Goal: Use online tool/utility: Utilize a website feature to perform a specific function

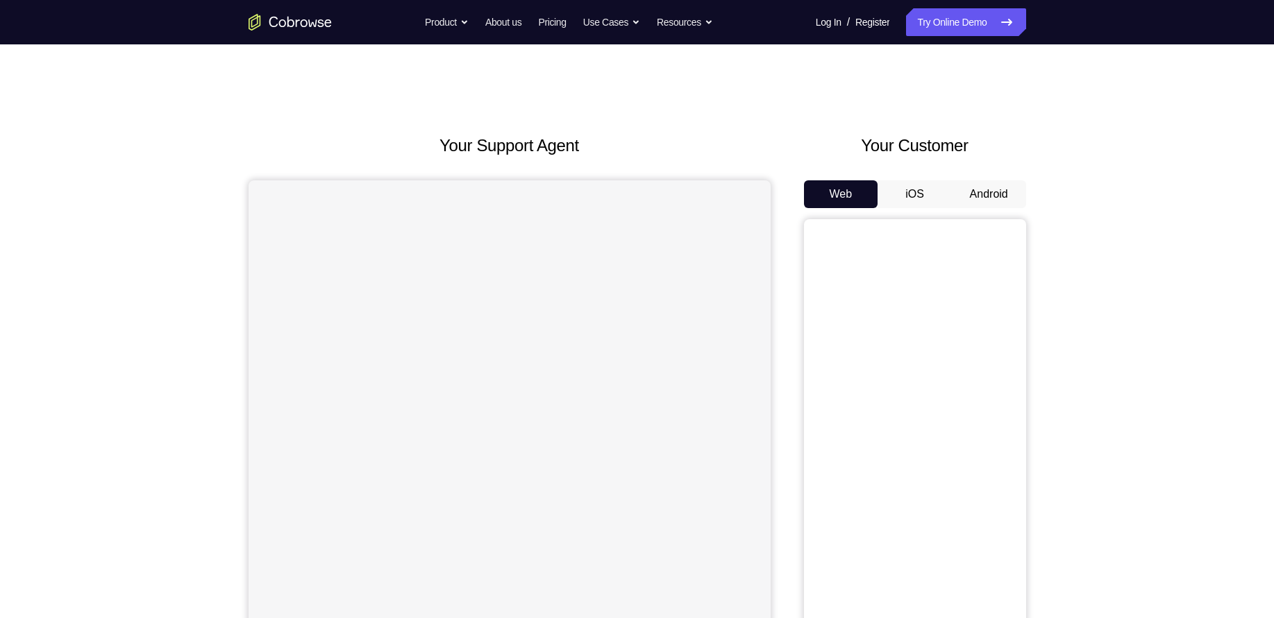
click at [1006, 183] on button "Android" at bounding box center [988, 194] width 74 height 28
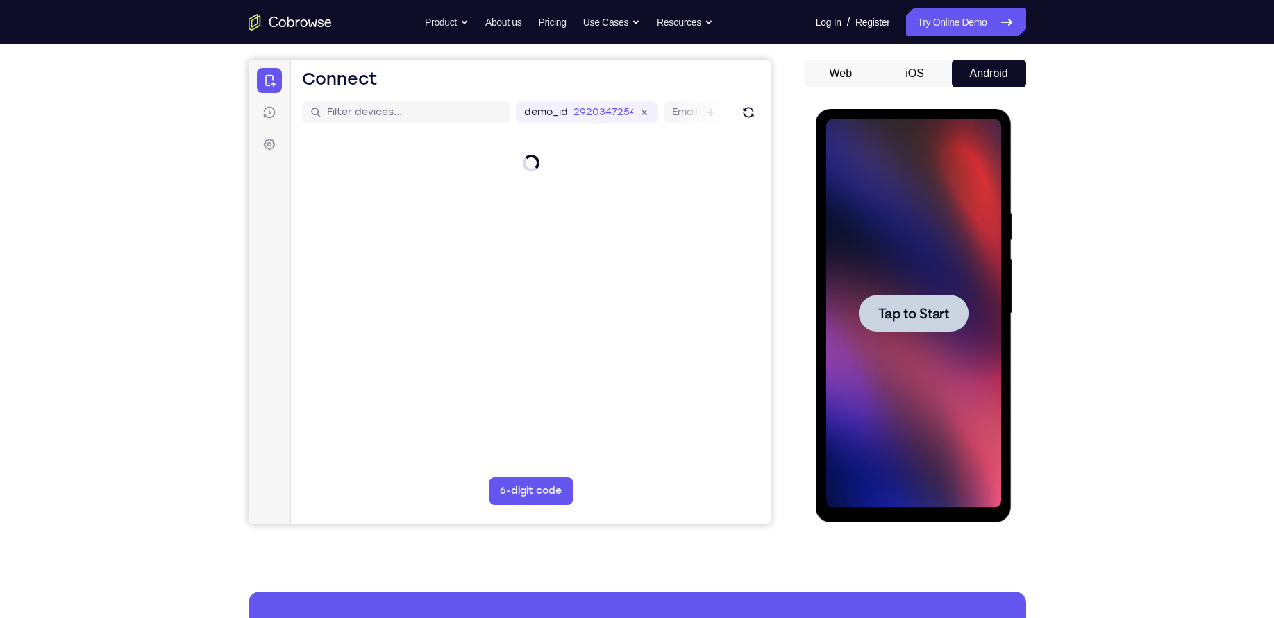
click at [923, 294] on div at bounding box center [913, 313] width 175 height 389
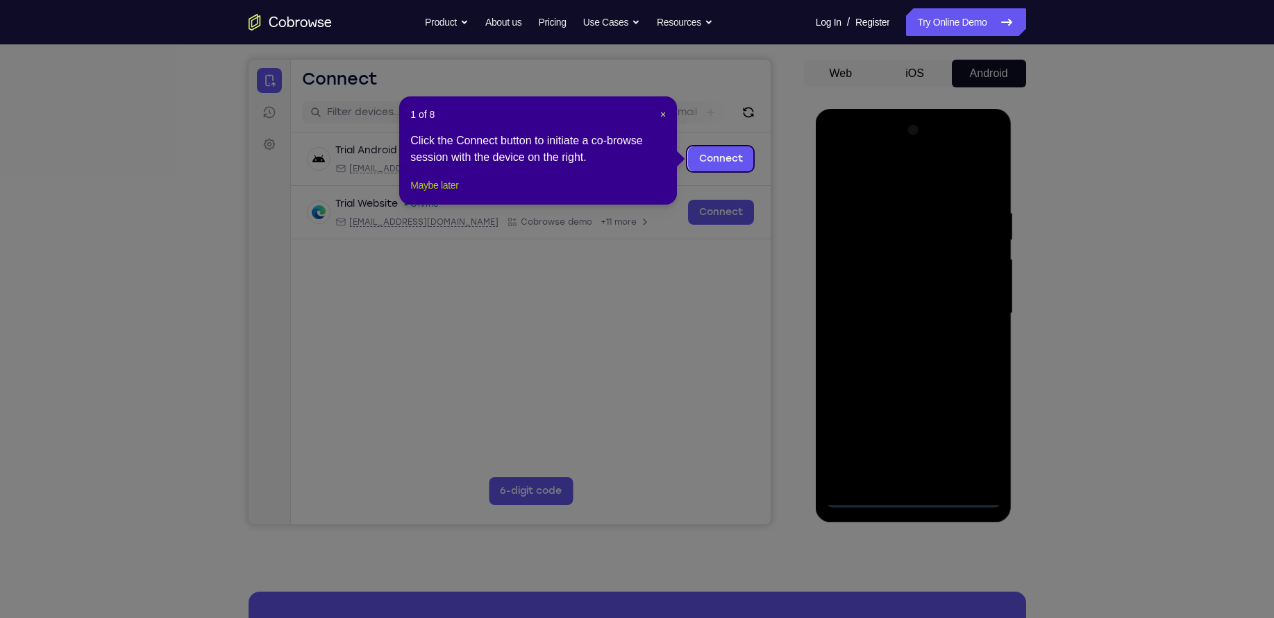
click at [447, 194] on button "Maybe later" at bounding box center [434, 185] width 48 height 17
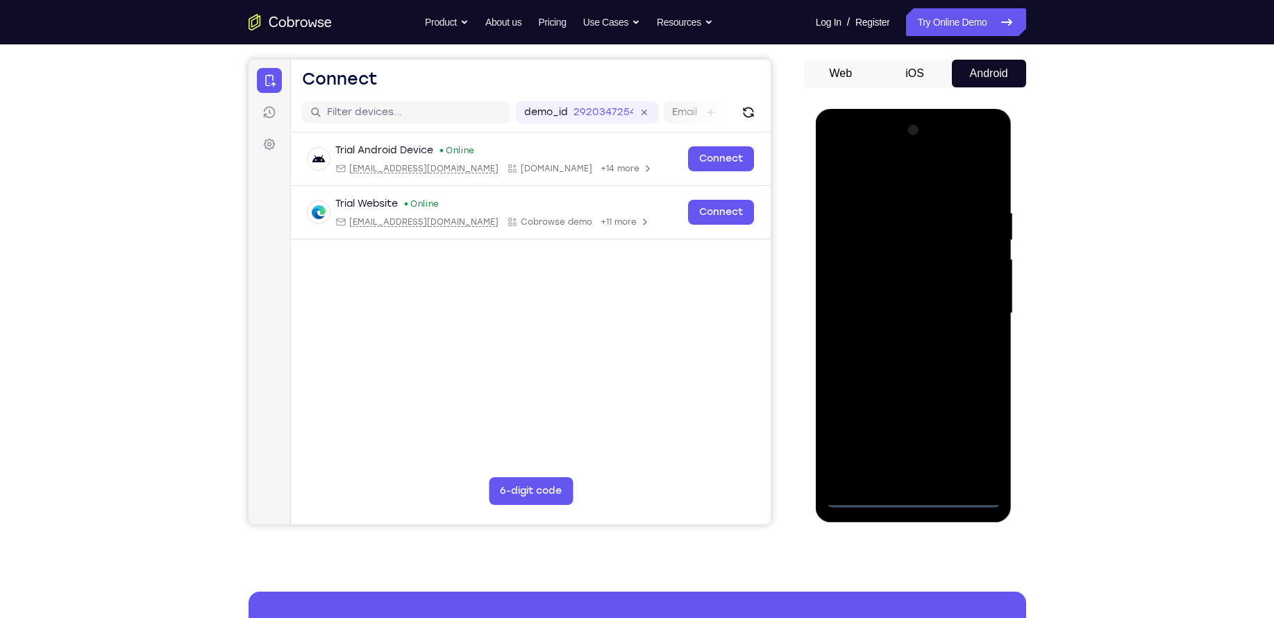
click at [914, 493] on div at bounding box center [913, 313] width 175 height 389
click at [905, 504] on div at bounding box center [913, 313] width 175 height 389
click at [979, 432] on div at bounding box center [913, 313] width 175 height 389
click at [925, 176] on div at bounding box center [913, 313] width 175 height 389
click at [975, 303] on div at bounding box center [913, 313] width 175 height 389
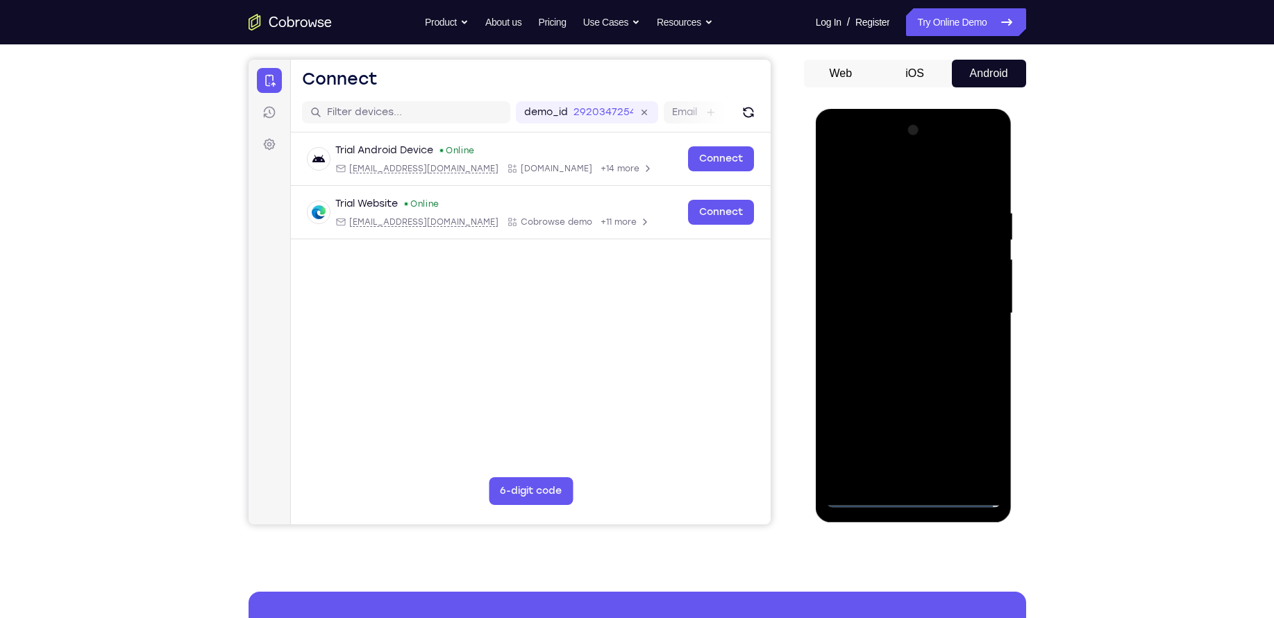
click at [899, 335] on div at bounding box center [913, 313] width 175 height 389
click at [899, 296] on div at bounding box center [913, 313] width 175 height 389
click at [892, 286] on div at bounding box center [913, 313] width 175 height 389
click at [925, 310] on div at bounding box center [913, 313] width 175 height 389
click at [925, 357] on div at bounding box center [913, 313] width 175 height 389
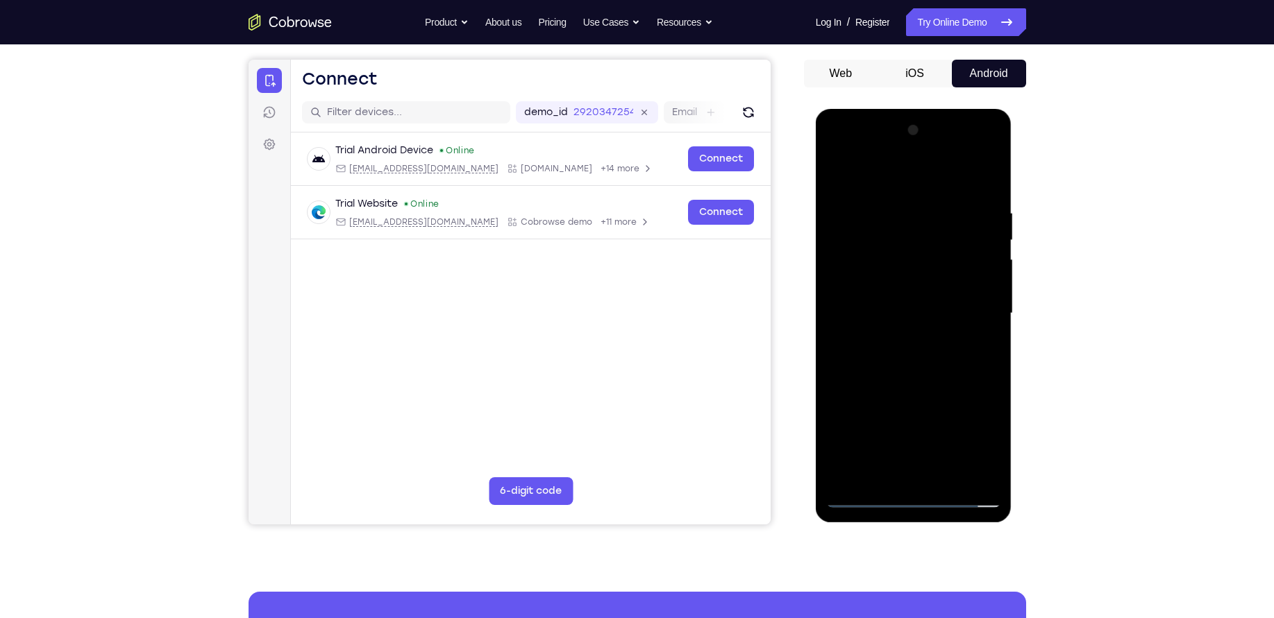
click at [937, 366] on div at bounding box center [913, 313] width 175 height 389
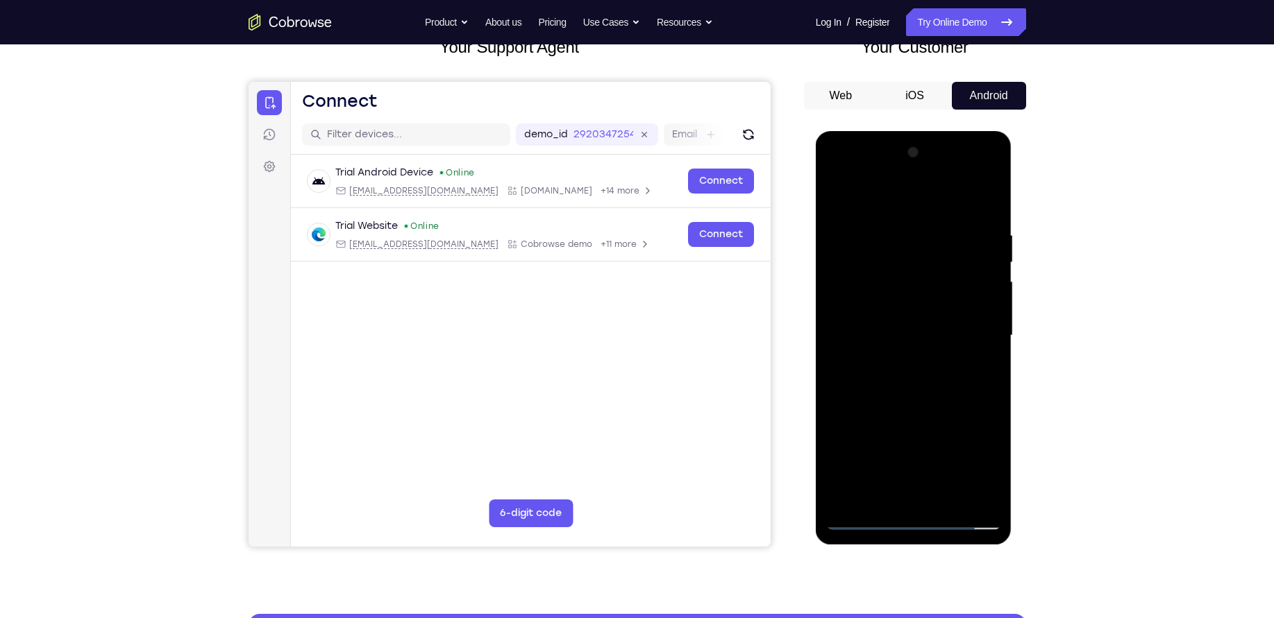
click at [890, 223] on div at bounding box center [913, 336] width 175 height 389
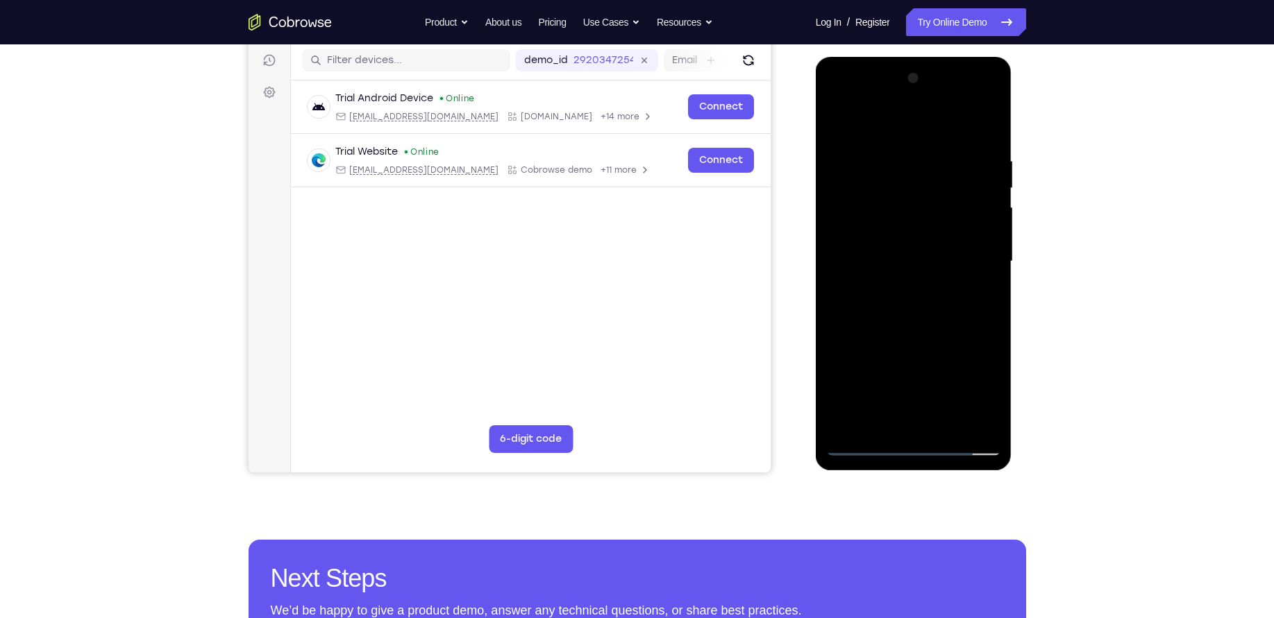
scroll to position [179, 0]
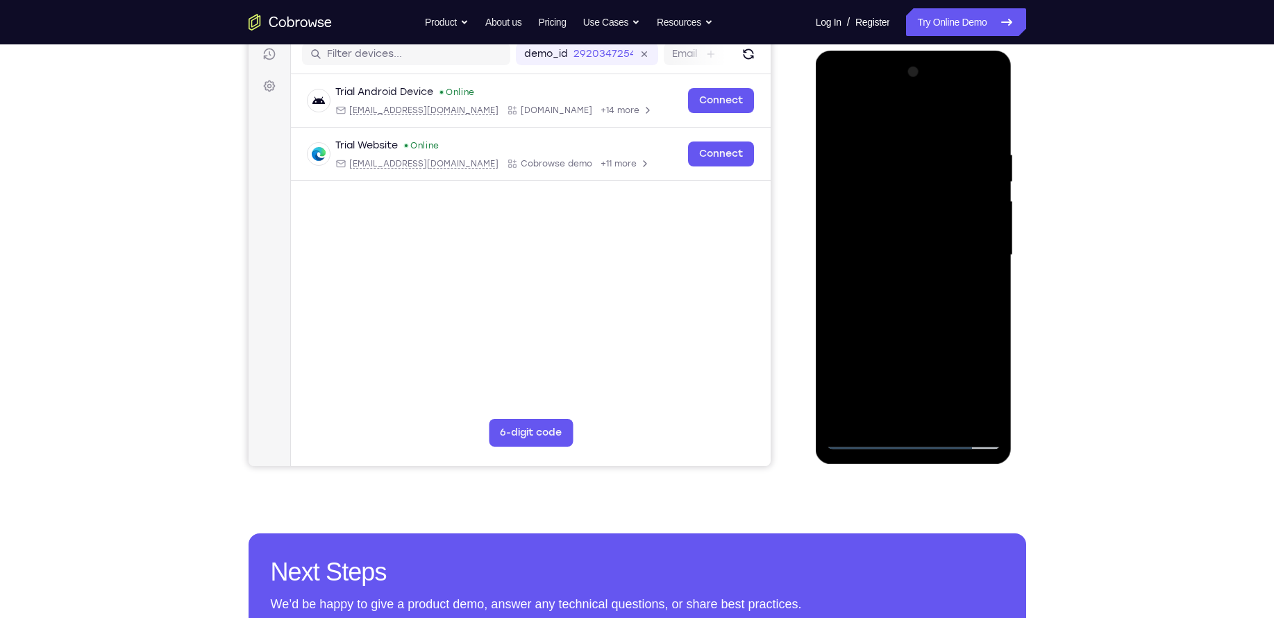
click at [966, 416] on div at bounding box center [913, 255] width 175 height 389
click at [988, 323] on div at bounding box center [913, 255] width 175 height 389
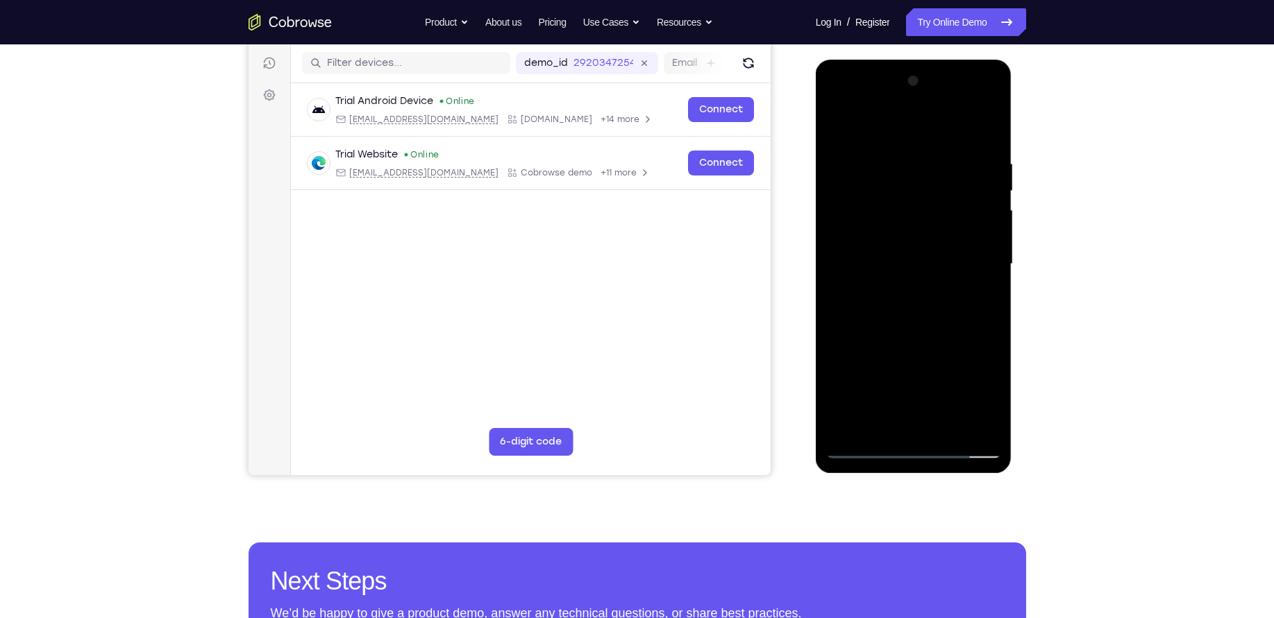
scroll to position [169, 0]
click at [969, 422] on div at bounding box center [913, 265] width 175 height 389
click at [824, 315] on div at bounding box center [913, 267] width 196 height 414
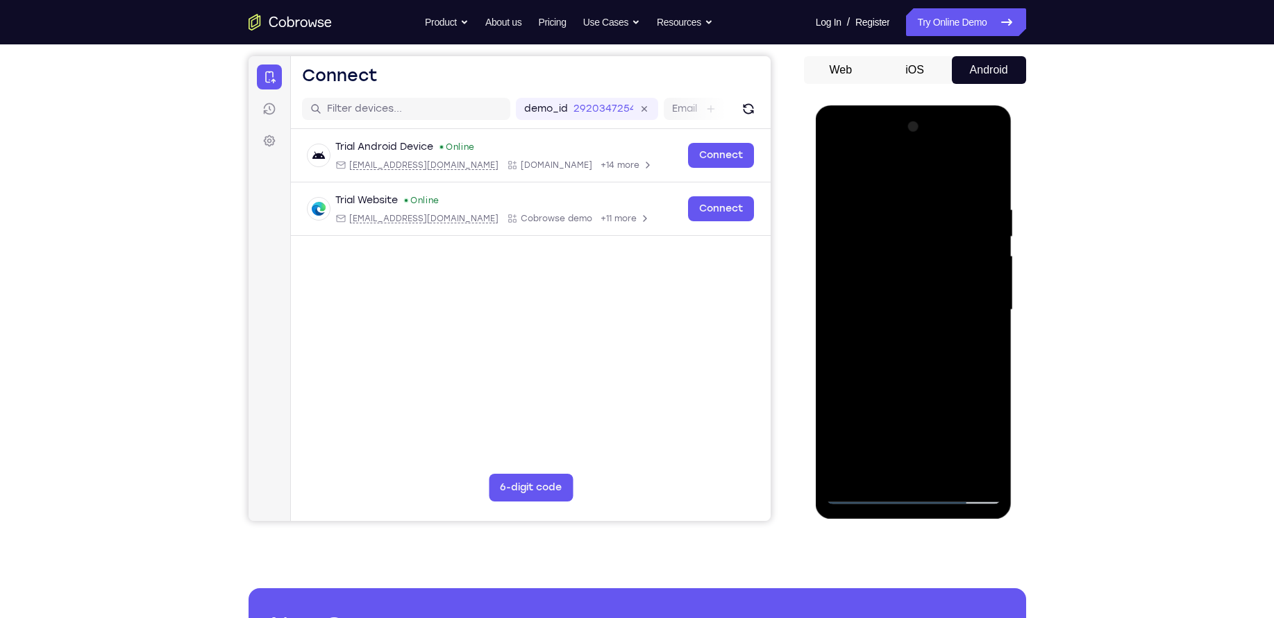
scroll to position [124, 0]
click at [842, 302] on div at bounding box center [913, 311] width 175 height 389
click at [983, 227] on div at bounding box center [913, 311] width 175 height 389
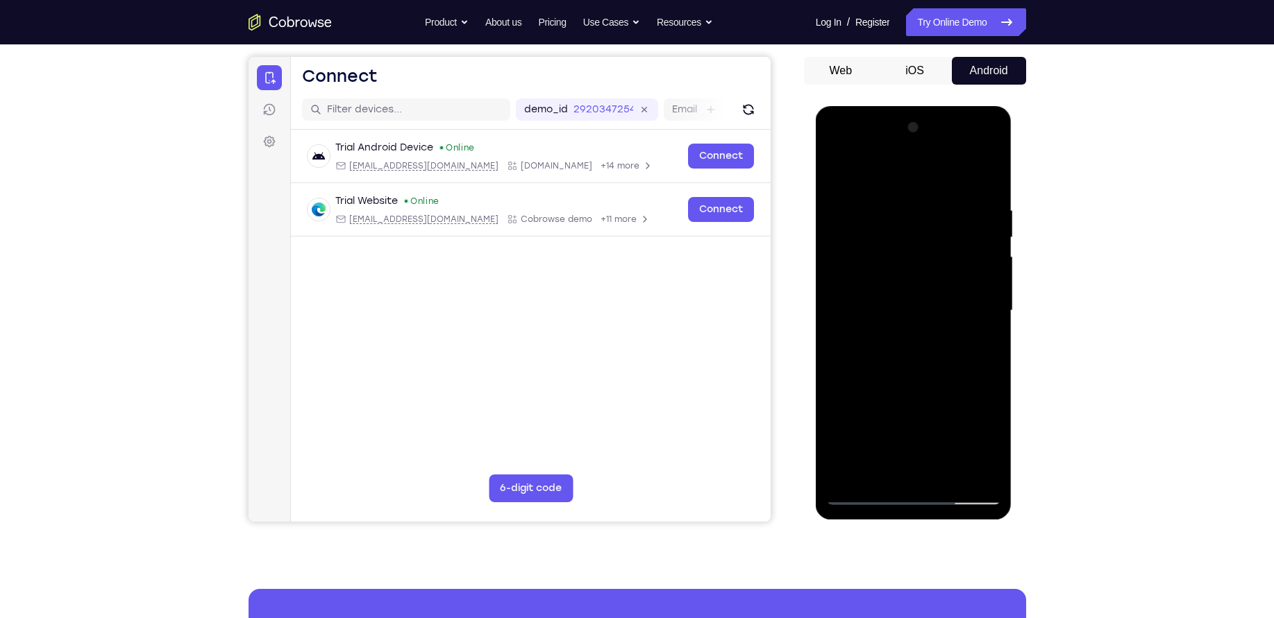
click at [982, 172] on div at bounding box center [913, 311] width 175 height 389
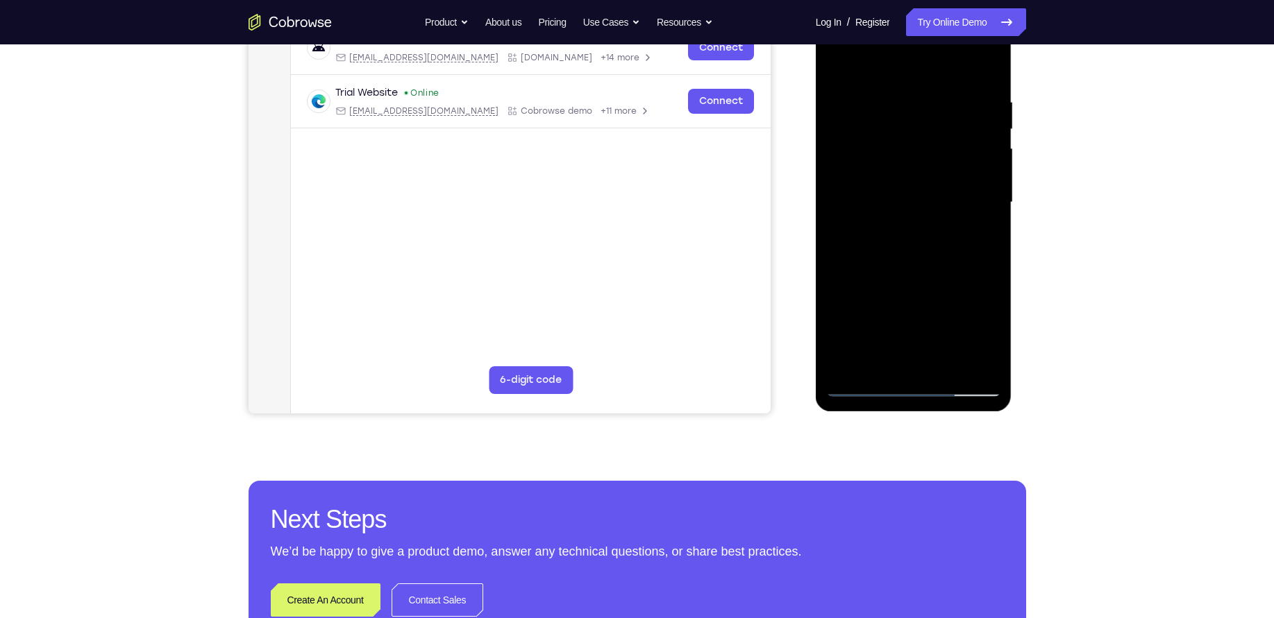
scroll to position [234, 0]
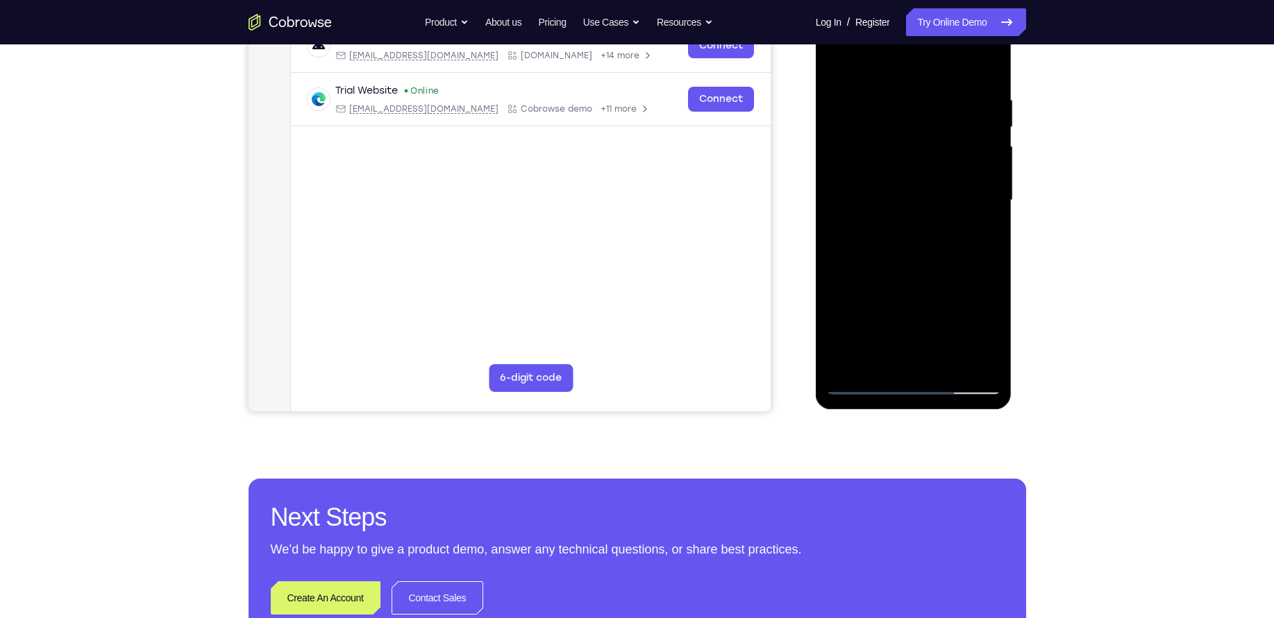
click at [950, 363] on div at bounding box center [913, 200] width 175 height 389
click at [907, 272] on div at bounding box center [913, 200] width 175 height 389
click at [936, 232] on div at bounding box center [913, 200] width 175 height 389
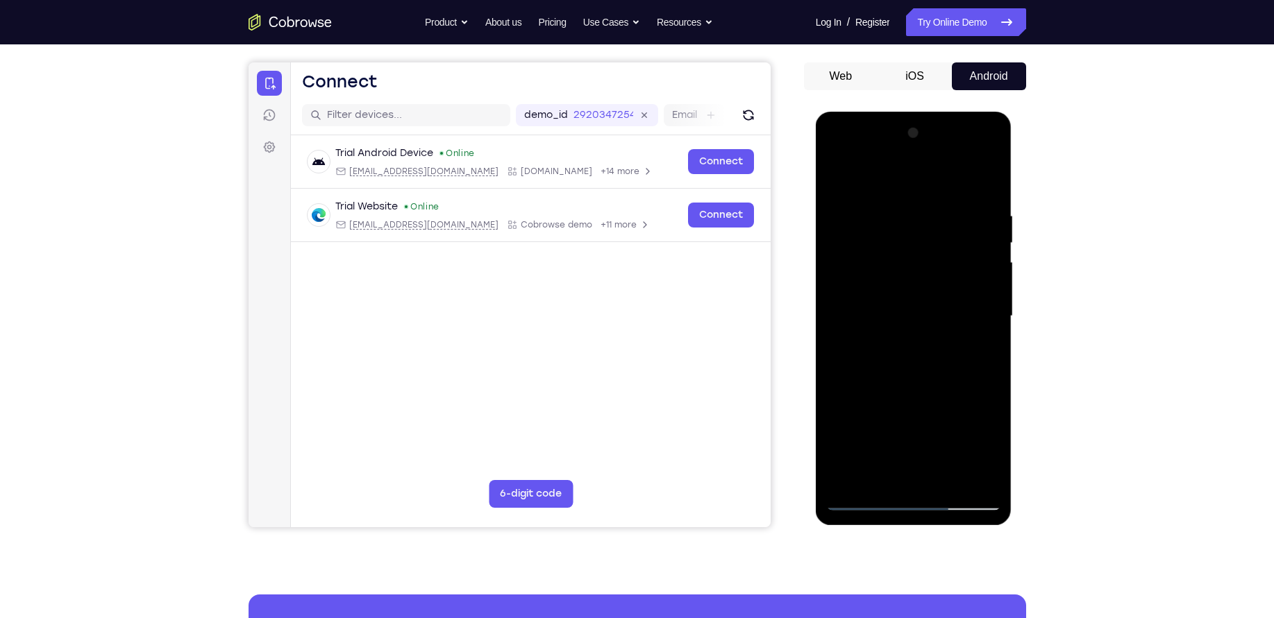
scroll to position [117, 0]
click at [839, 180] on div at bounding box center [913, 317] width 175 height 389
click at [989, 171] on div at bounding box center [913, 317] width 175 height 389
click at [837, 174] on div at bounding box center [913, 317] width 175 height 389
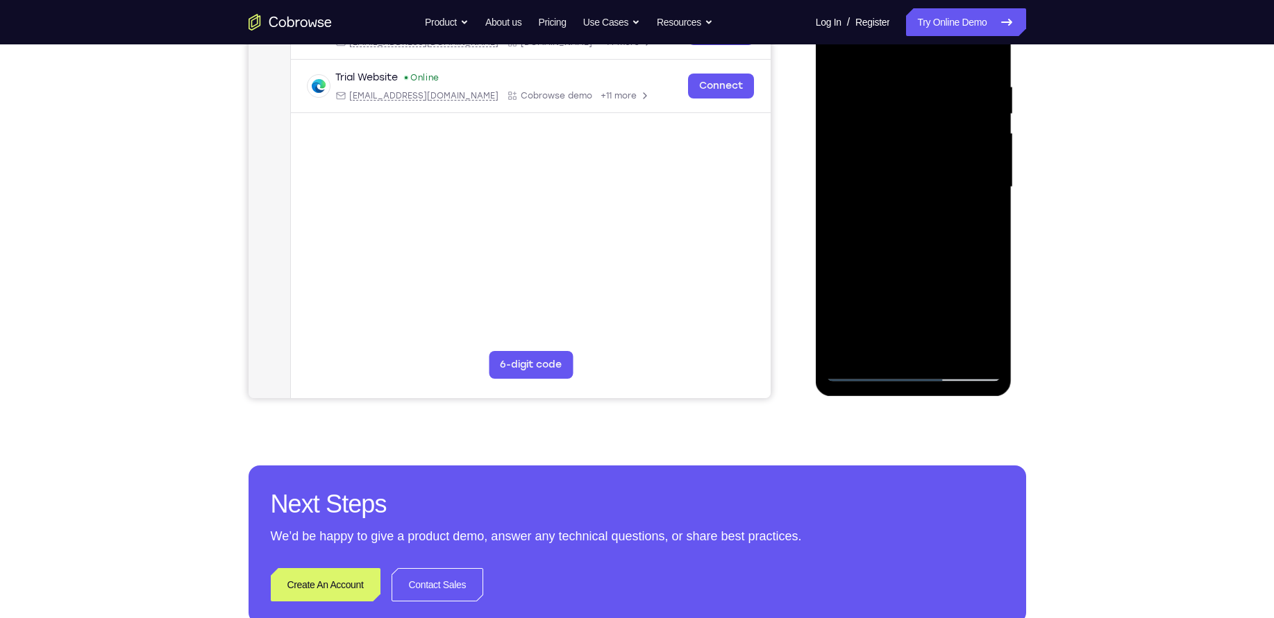
click at [981, 357] on div at bounding box center [913, 187] width 175 height 389
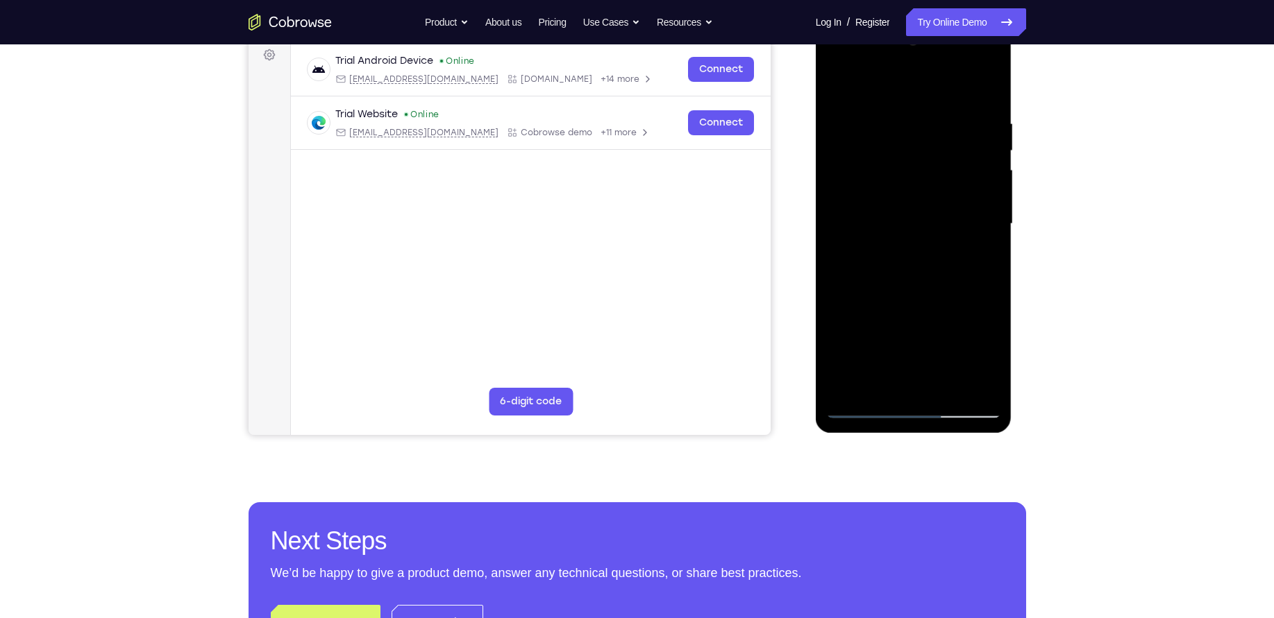
scroll to position [211, 0]
click at [852, 382] on div at bounding box center [913, 223] width 175 height 389
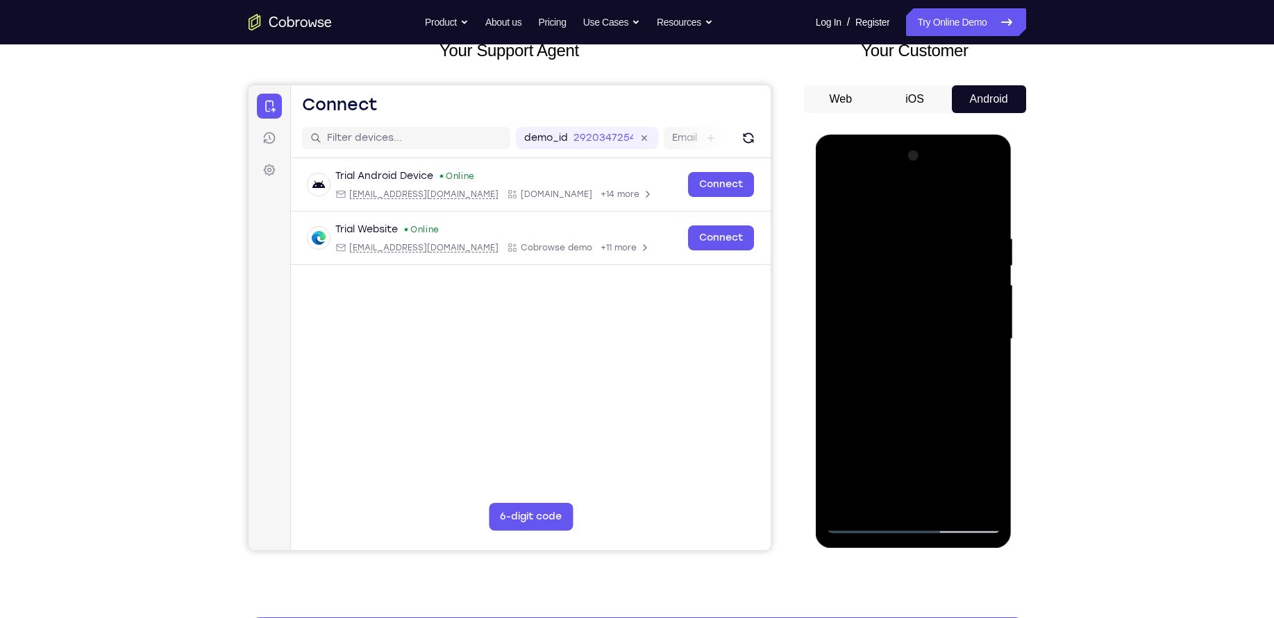
scroll to position [91, 0]
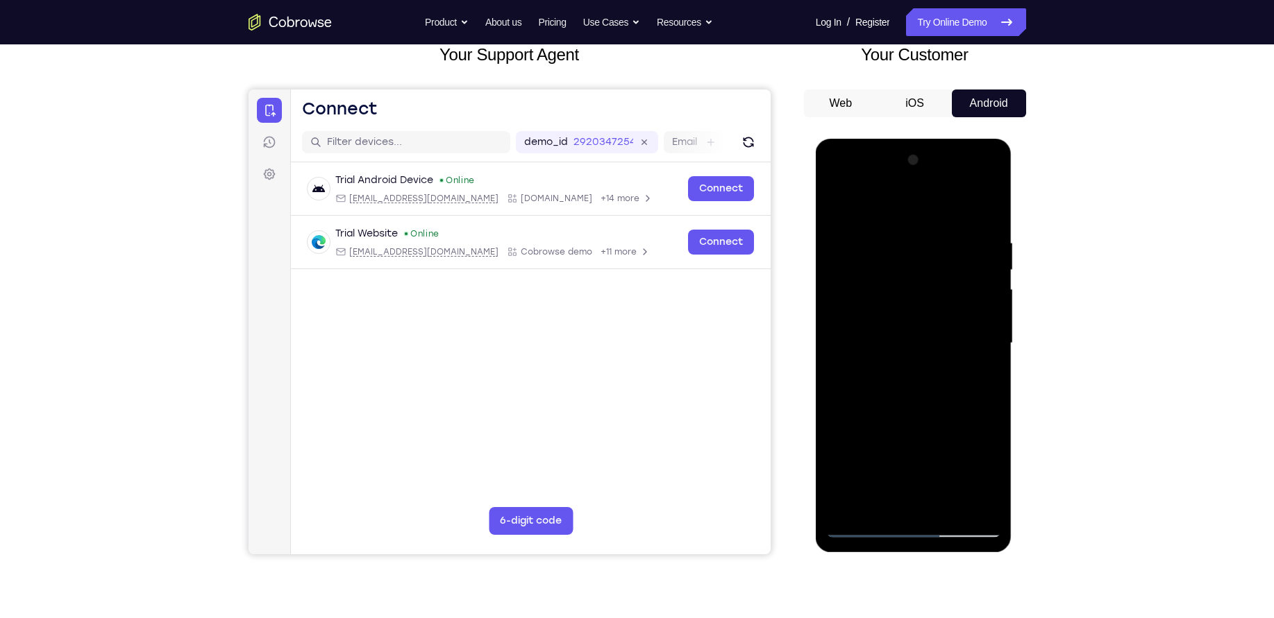
click at [973, 236] on div at bounding box center [913, 343] width 175 height 389
click at [988, 205] on div at bounding box center [913, 343] width 175 height 389
drag, startPoint x: 985, startPoint y: 226, endPoint x: 919, endPoint y: 235, distance: 66.5
click at [919, 235] on div at bounding box center [913, 343] width 175 height 389
drag, startPoint x: 956, startPoint y: 237, endPoint x: 875, endPoint y: 253, distance: 82.2
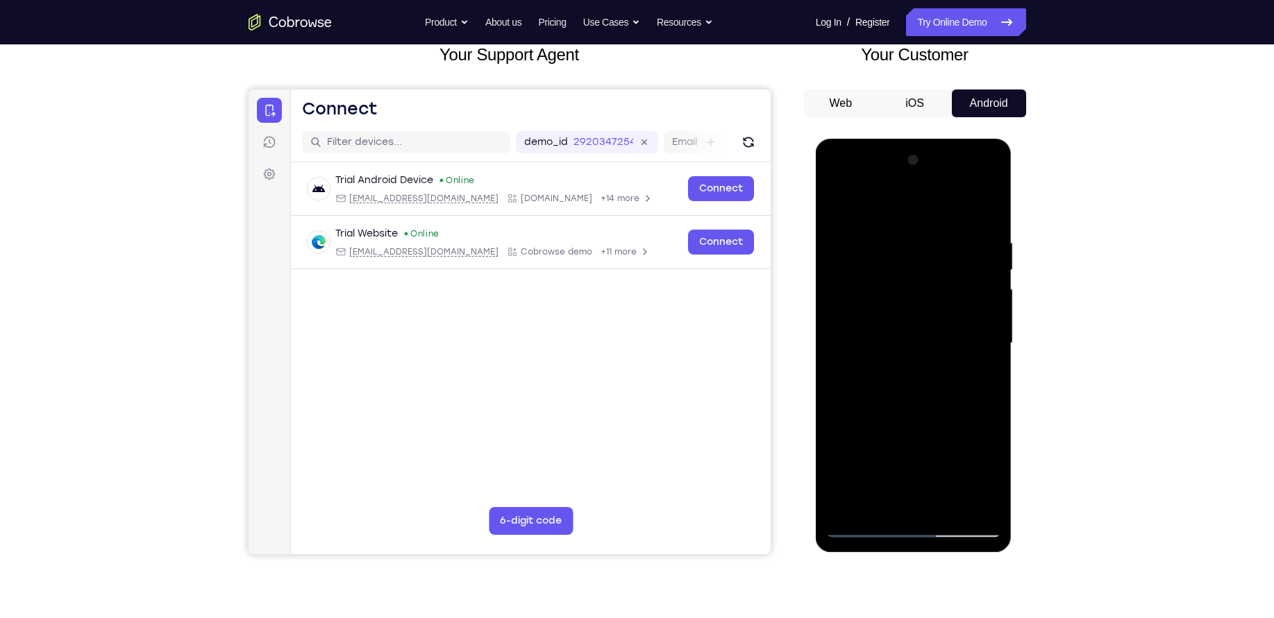
click at [875, 253] on div at bounding box center [913, 343] width 175 height 389
drag, startPoint x: 897, startPoint y: 313, endPoint x: 895, endPoint y: 256, distance: 56.9
click at [895, 256] on div at bounding box center [913, 343] width 175 height 389
drag, startPoint x: 920, startPoint y: 331, endPoint x: 914, endPoint y: 219, distance: 111.9
click at [914, 219] on div at bounding box center [913, 343] width 175 height 389
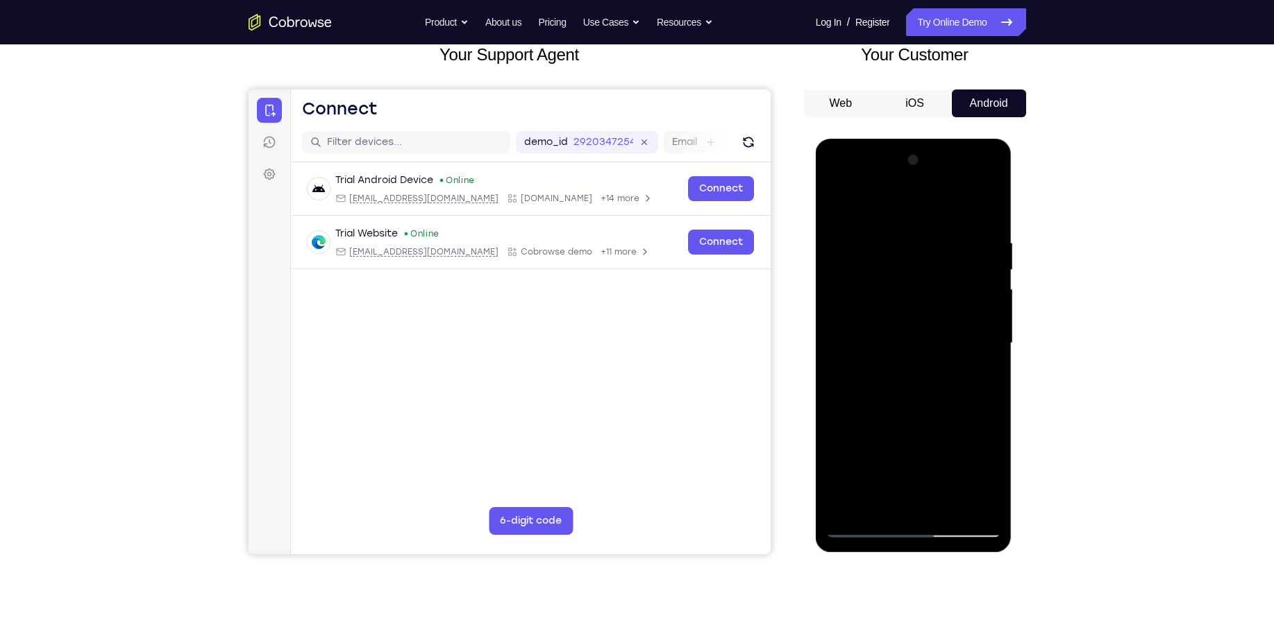
drag, startPoint x: 942, startPoint y: 339, endPoint x: 940, endPoint y: 242, distance: 97.2
click at [940, 242] on div at bounding box center [913, 343] width 175 height 389
drag, startPoint x: 953, startPoint y: 285, endPoint x: 949, endPoint y: 203, distance: 82.0
click at [949, 203] on div at bounding box center [913, 343] width 175 height 389
drag, startPoint x: 964, startPoint y: 310, endPoint x: 961, endPoint y: 229, distance: 80.6
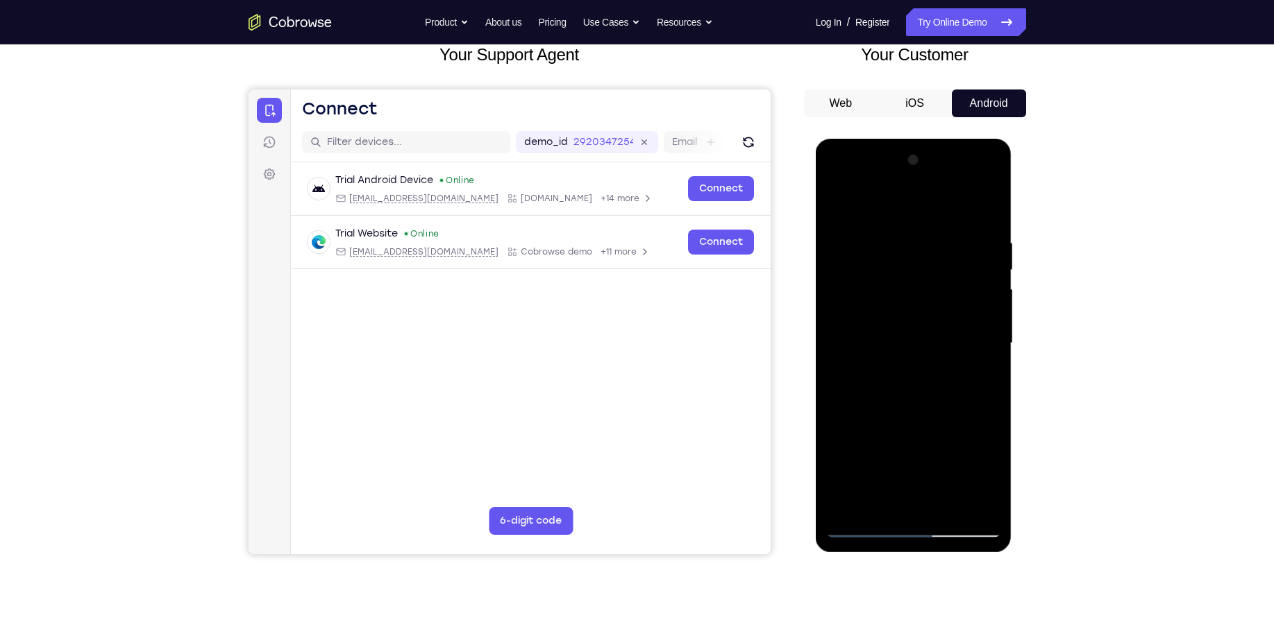
click at [961, 229] on div at bounding box center [913, 343] width 175 height 389
click at [990, 205] on div at bounding box center [913, 343] width 175 height 389
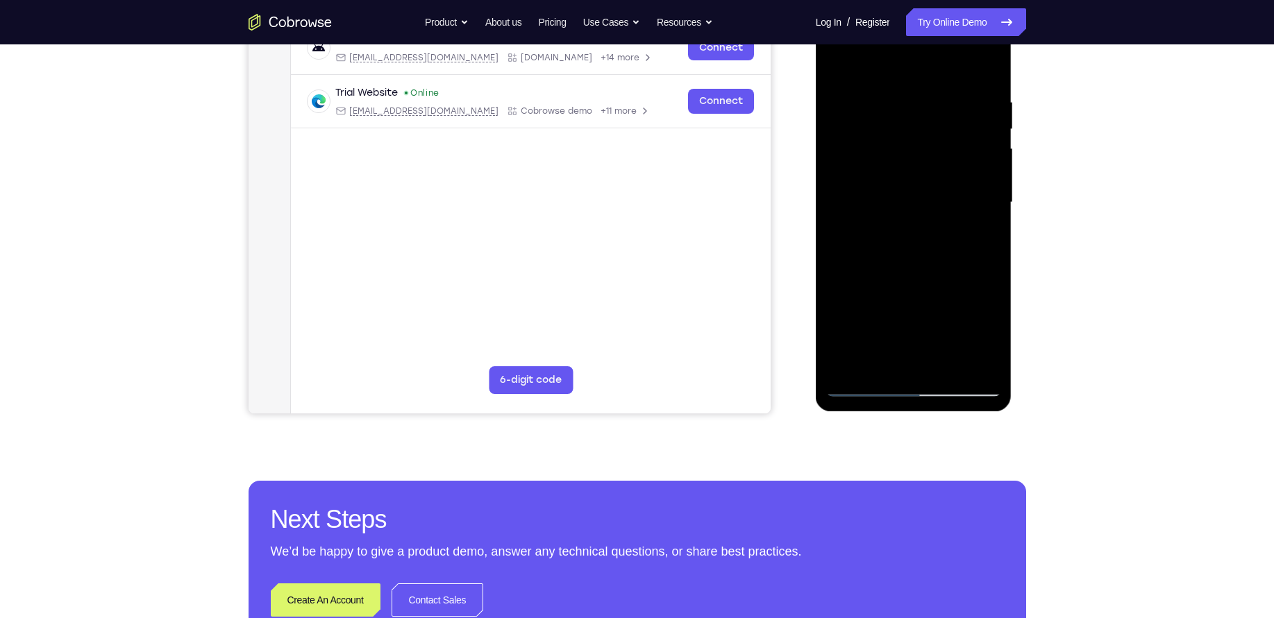
scroll to position [232, 0]
click at [833, 369] on div at bounding box center [913, 202] width 175 height 389
click at [850, 364] on div at bounding box center [913, 202] width 175 height 389
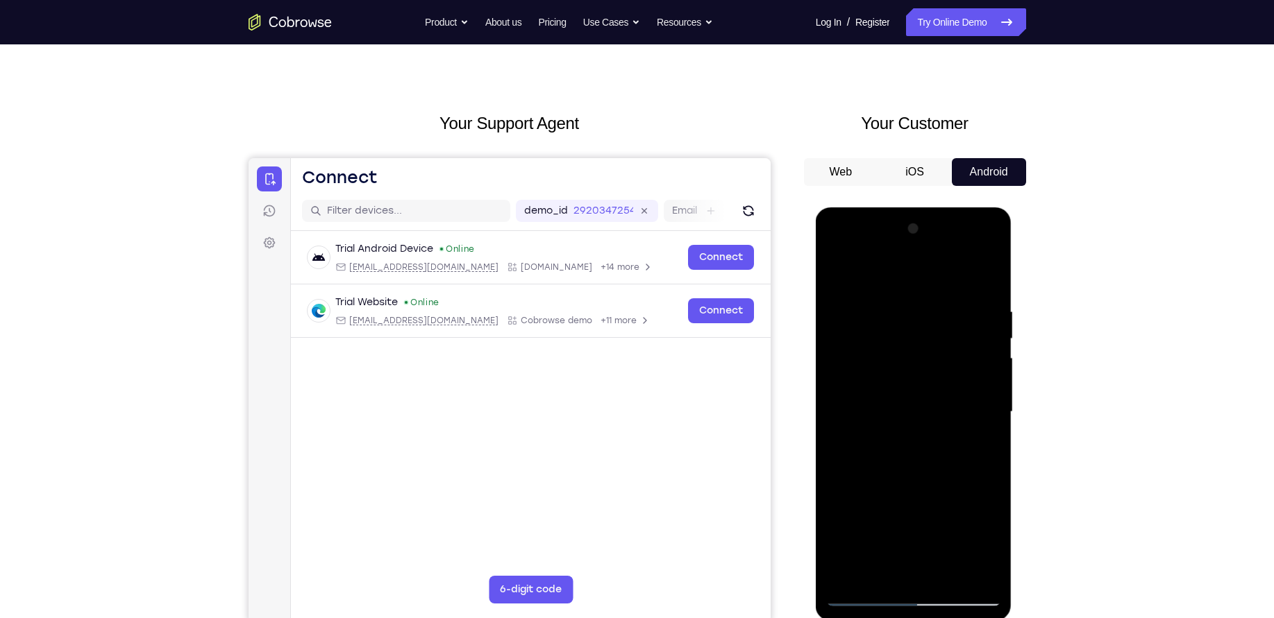
scroll to position [22, 0]
drag, startPoint x: 972, startPoint y: 310, endPoint x: 964, endPoint y: 412, distance: 103.0
click at [964, 412] on div at bounding box center [913, 413] width 175 height 389
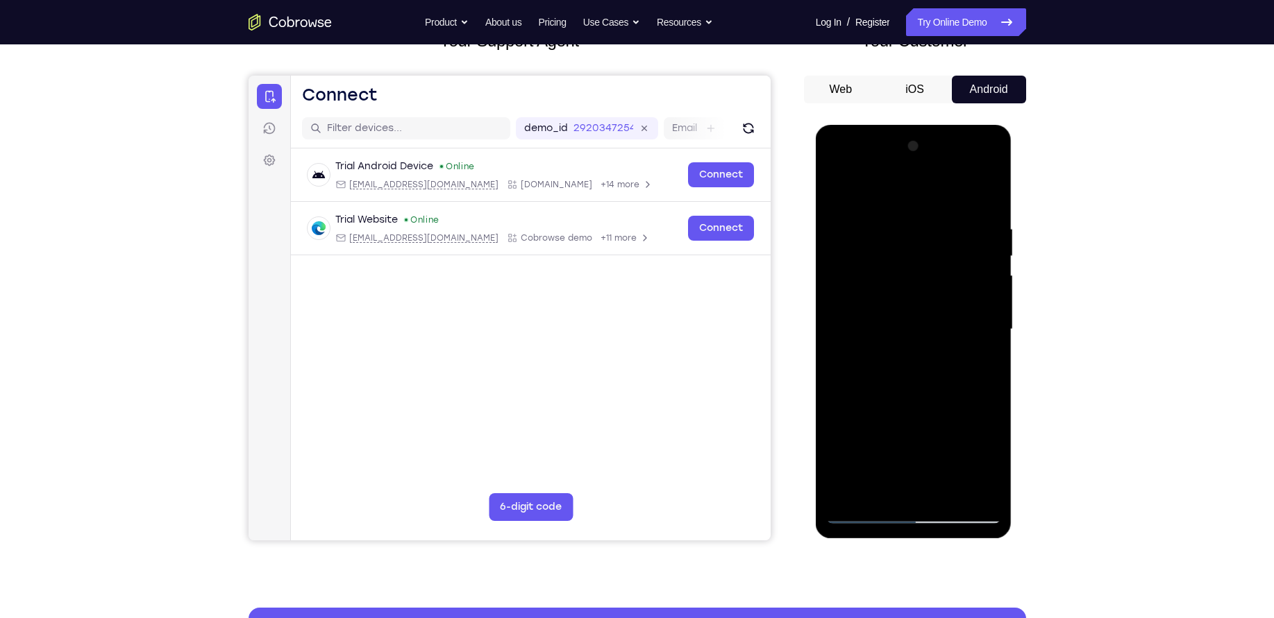
scroll to position [113, 0]
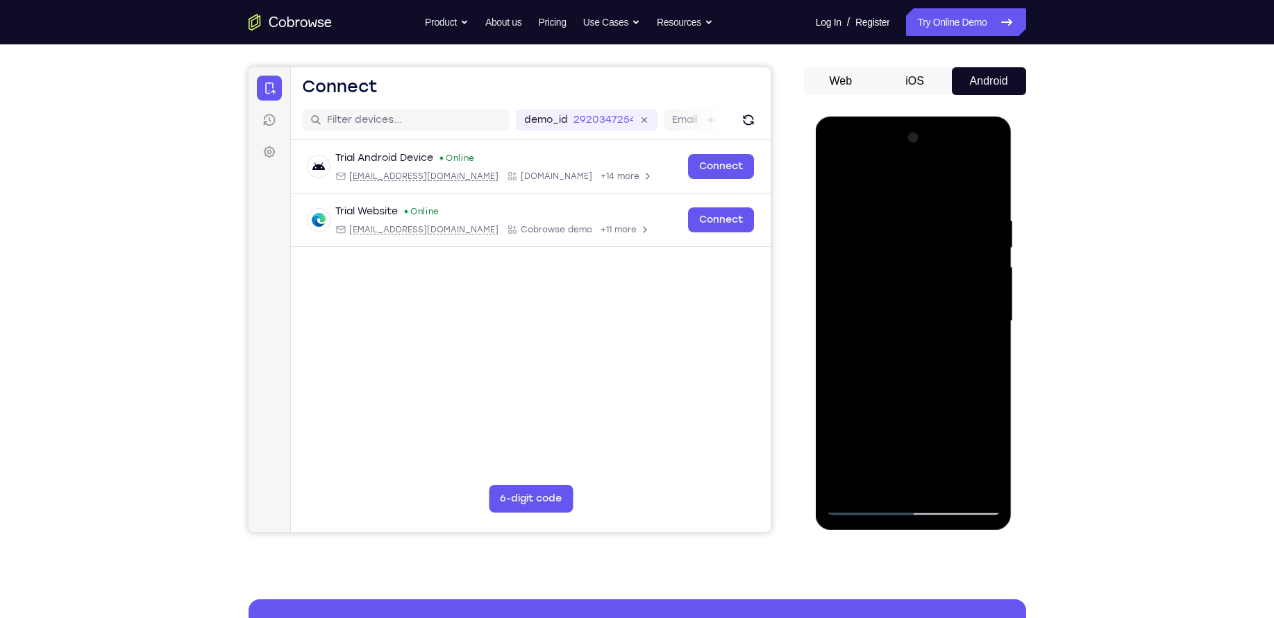
drag, startPoint x: 967, startPoint y: 392, endPoint x: 972, endPoint y: 357, distance: 35.1
drag, startPoint x: 157, startPoint y: 241, endPoint x: 1047, endPoint y: 339, distance: 895.8
click at [1047, 339] on div "Your Support Agent Your Customer Web iOS Android Next Steps We’d be happy to gi…" at bounding box center [637, 388] width 888 height 915
drag, startPoint x: 977, startPoint y: 373, endPoint x: 976, endPoint y: 307, distance: 65.9
click at [976, 307] on div at bounding box center [913, 321] width 175 height 389
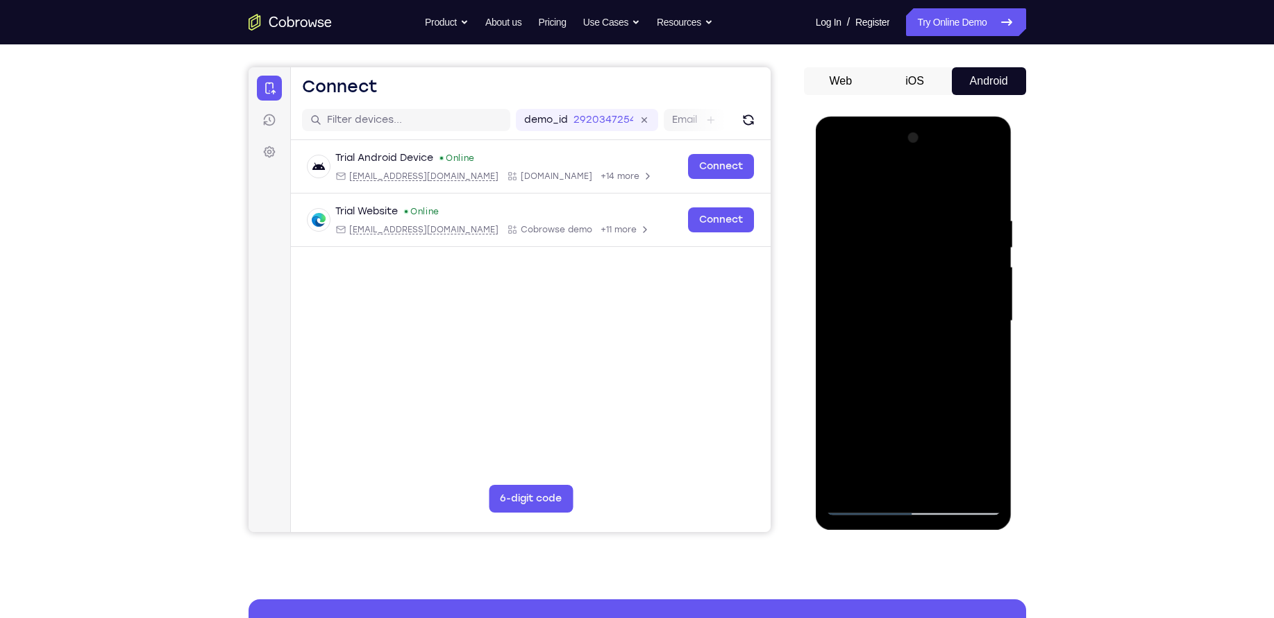
drag, startPoint x: 974, startPoint y: 356, endPoint x: 981, endPoint y: 227, distance: 129.2
click at [981, 227] on div at bounding box center [913, 321] width 175 height 389
drag, startPoint x: 974, startPoint y: 321, endPoint x: 976, endPoint y: 251, distance: 70.8
click at [976, 251] on div at bounding box center [913, 321] width 175 height 389
drag, startPoint x: 981, startPoint y: 334, endPoint x: 983, endPoint y: 207, distance: 127.0
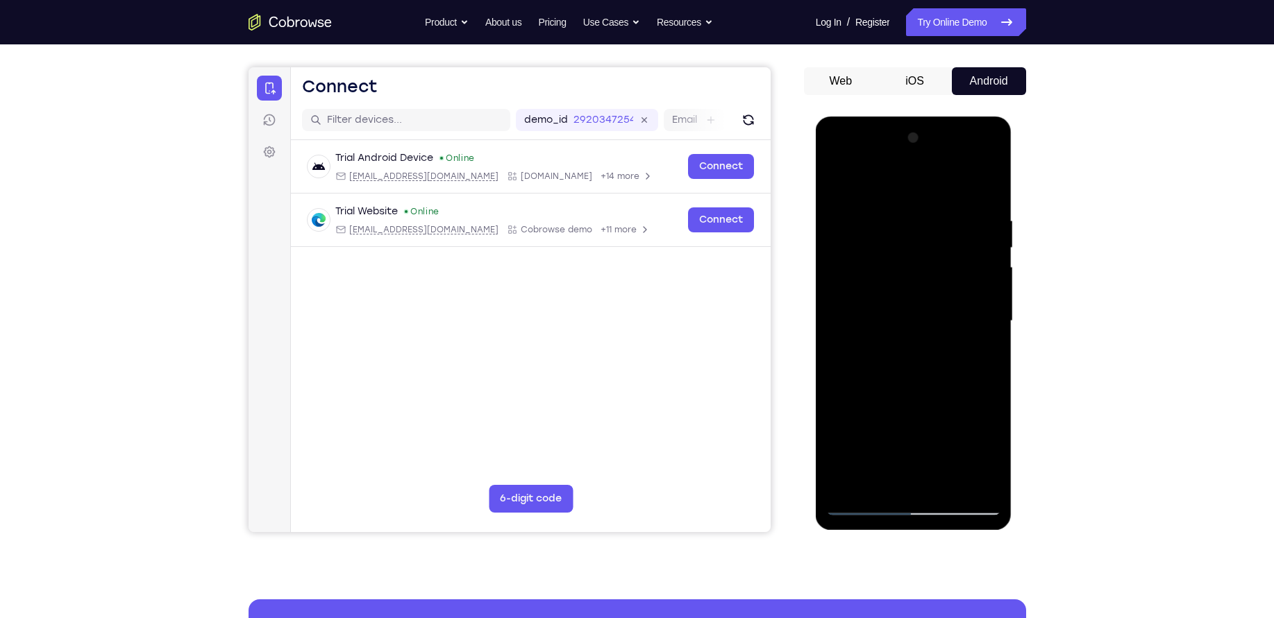
click at [983, 207] on div at bounding box center [913, 321] width 175 height 389
drag, startPoint x: 965, startPoint y: 294, endPoint x: 958, endPoint y: 161, distance: 133.4
click at [958, 161] on div at bounding box center [913, 321] width 175 height 389
drag, startPoint x: 939, startPoint y: 290, endPoint x: 946, endPoint y: 226, distance: 64.2
click at [946, 226] on div at bounding box center [913, 321] width 175 height 389
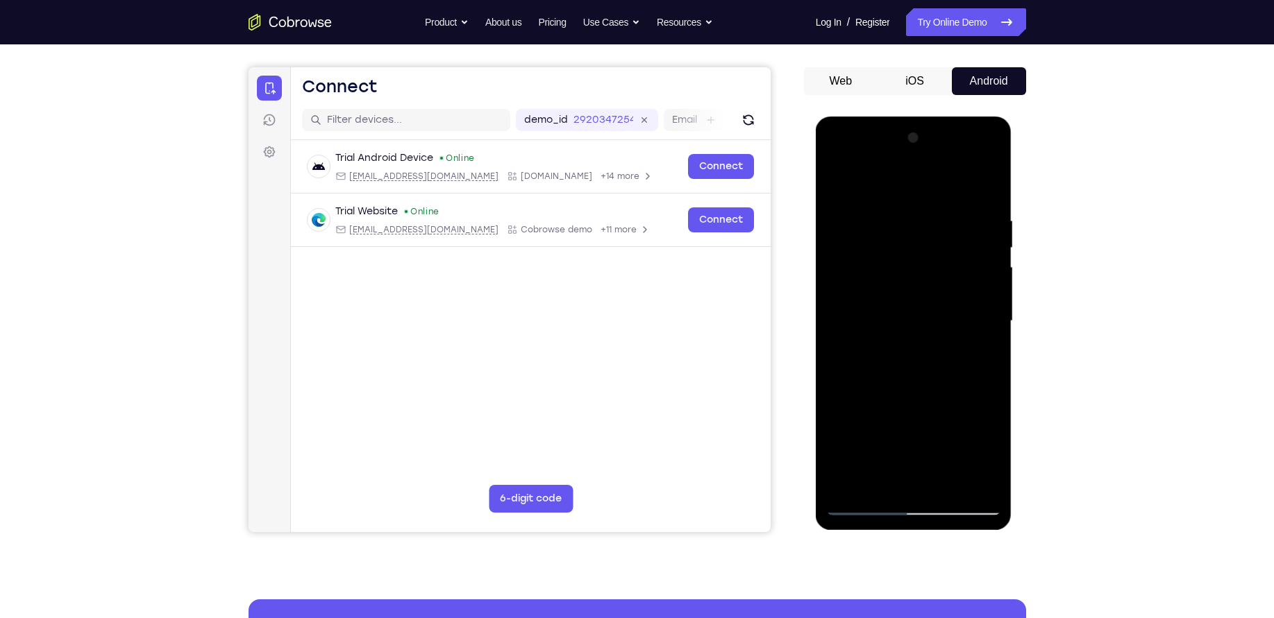
click at [861, 364] on div at bounding box center [913, 321] width 175 height 389
drag, startPoint x: 915, startPoint y: 402, endPoint x: 902, endPoint y: 280, distance: 122.2
click at [902, 280] on div at bounding box center [913, 321] width 175 height 389
drag, startPoint x: 914, startPoint y: 355, endPoint x: 913, endPoint y: 255, distance: 99.9
click at [913, 255] on div at bounding box center [913, 321] width 175 height 389
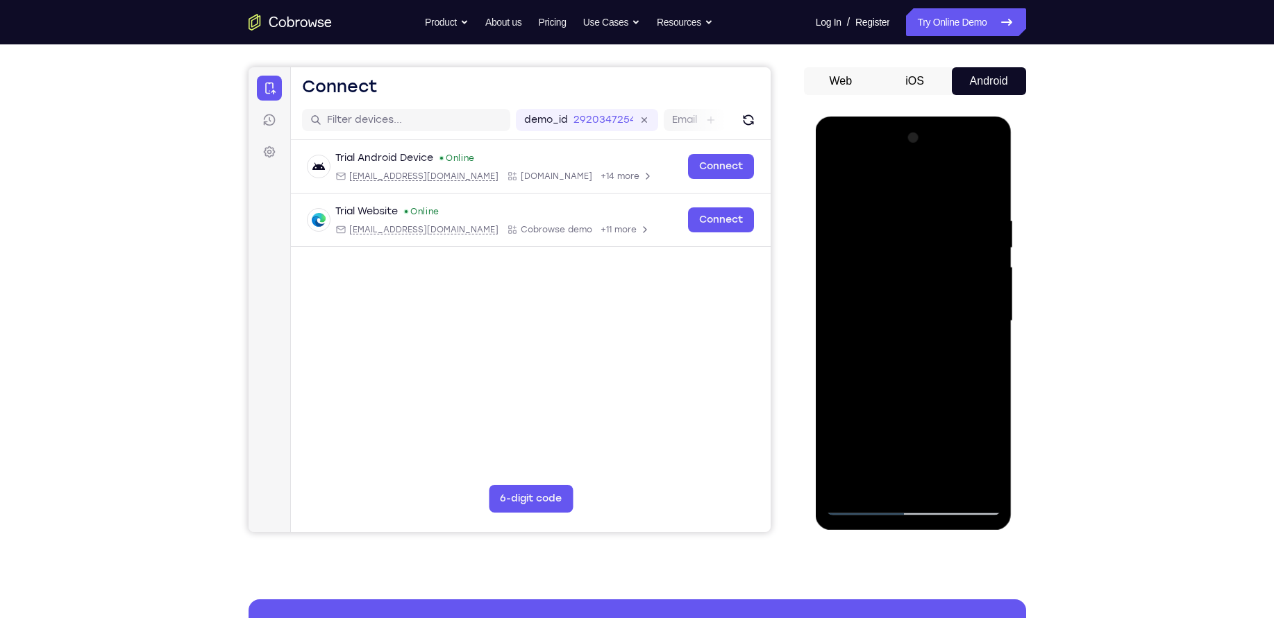
drag, startPoint x: 921, startPoint y: 346, endPoint x: 915, endPoint y: 228, distance: 118.1
click at [915, 228] on div at bounding box center [913, 321] width 175 height 389
drag, startPoint x: 933, startPoint y: 280, endPoint x: 929, endPoint y: 238, distance: 41.9
click at [929, 238] on div at bounding box center [913, 321] width 175 height 389
drag, startPoint x: 955, startPoint y: 373, endPoint x: 945, endPoint y: 271, distance: 101.9
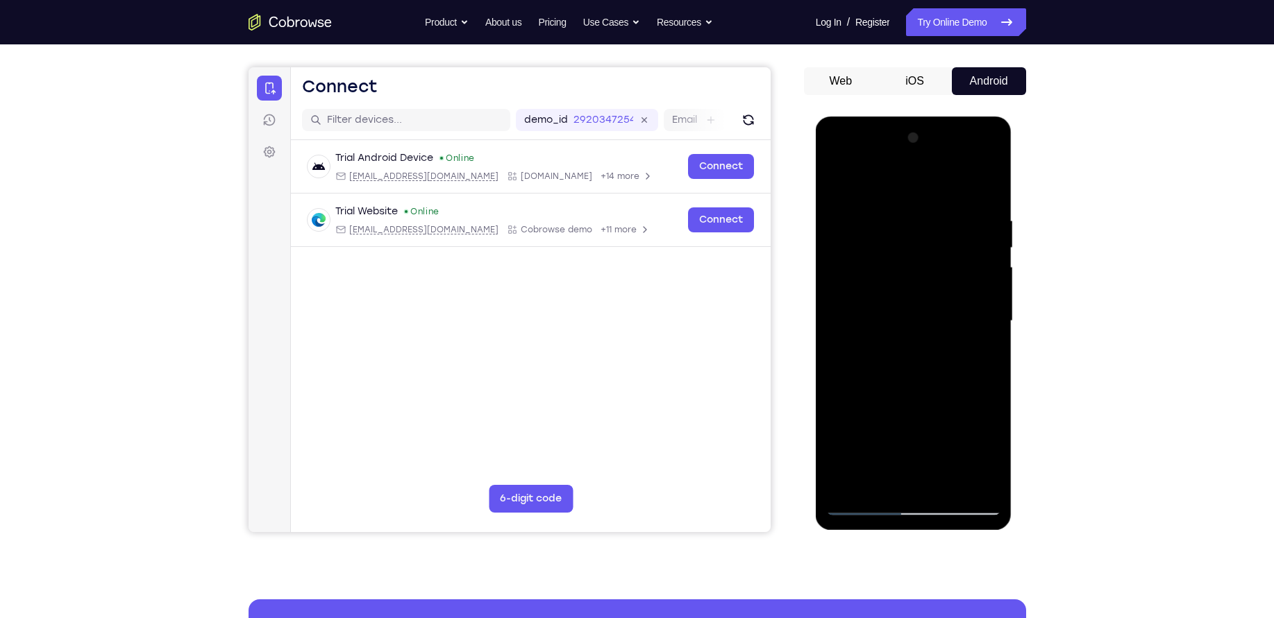
click at [945, 271] on div at bounding box center [913, 321] width 175 height 389
drag, startPoint x: 954, startPoint y: 325, endPoint x: 952, endPoint y: 260, distance: 66.0
click at [952, 260] on div at bounding box center [913, 321] width 175 height 389
drag, startPoint x: 961, startPoint y: 323, endPoint x: 957, endPoint y: 253, distance: 69.5
click at [957, 253] on div at bounding box center [913, 321] width 175 height 389
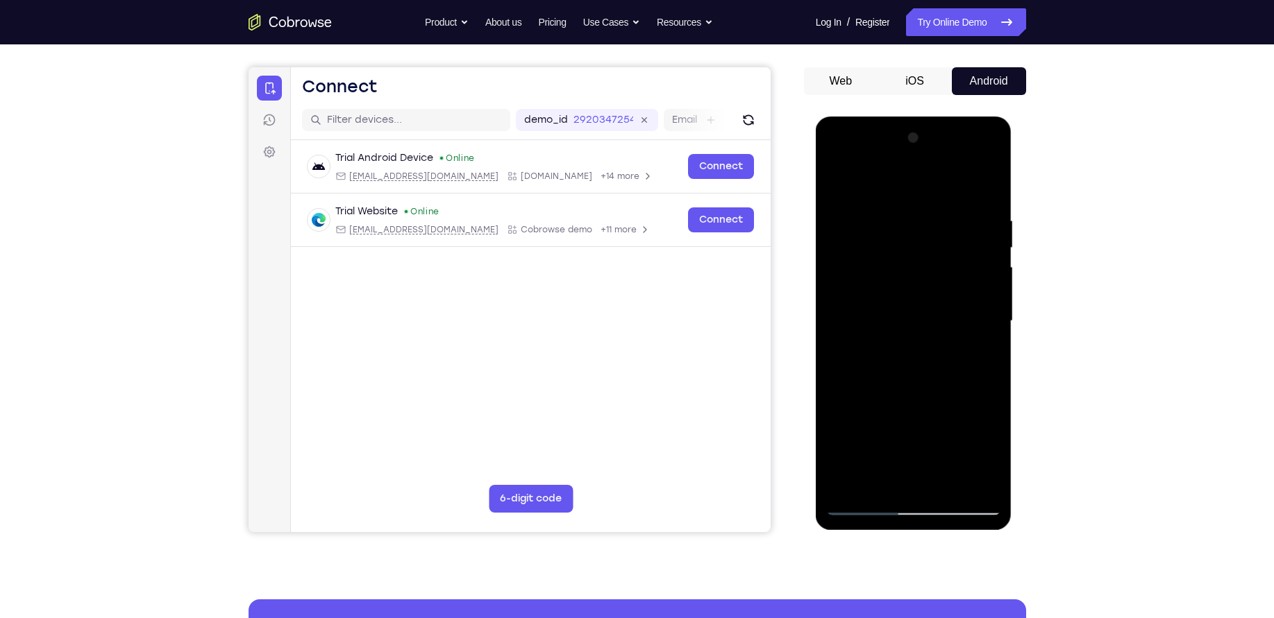
drag, startPoint x: 965, startPoint y: 314, endPoint x: 965, endPoint y: 283, distance: 31.2
click at [965, 283] on div at bounding box center [913, 321] width 175 height 389
drag, startPoint x: 963, startPoint y: 332, endPoint x: 954, endPoint y: 194, distance: 138.4
click at [954, 194] on div at bounding box center [913, 321] width 175 height 389
drag, startPoint x: 961, startPoint y: 293, endPoint x: 948, endPoint y: 206, distance: 87.6
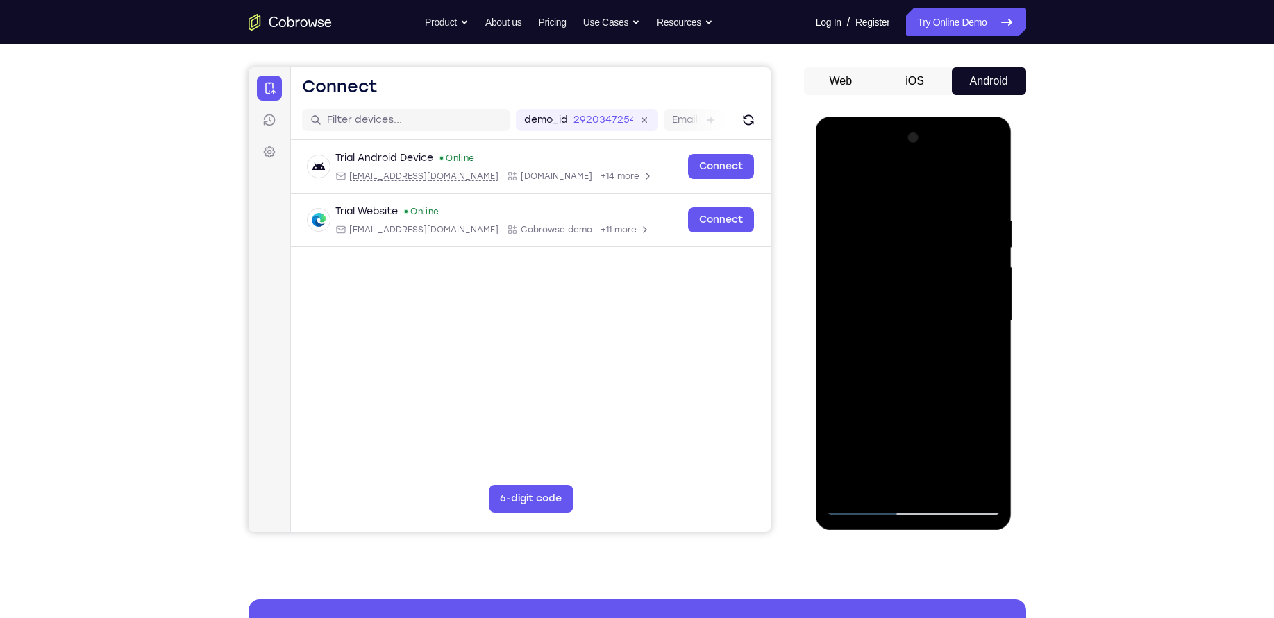
click at [948, 206] on div at bounding box center [913, 321] width 175 height 389
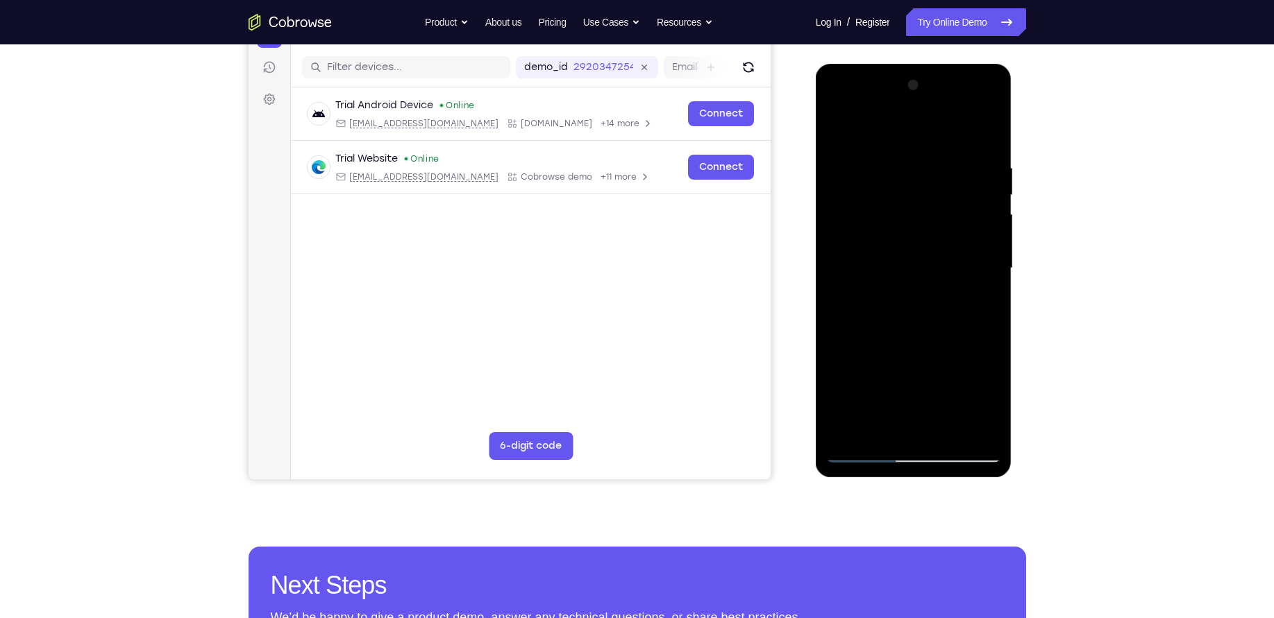
scroll to position [169, 0]
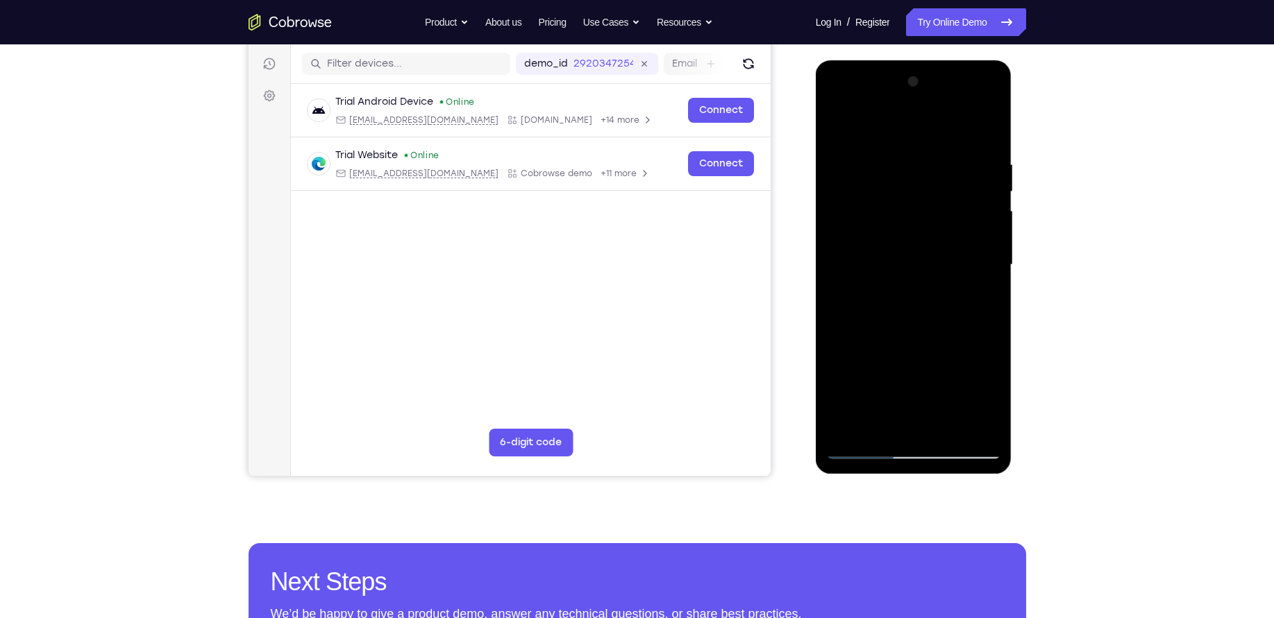
click at [840, 384] on div at bounding box center [913, 265] width 175 height 389
click at [950, 425] on div at bounding box center [913, 265] width 175 height 389
drag, startPoint x: 963, startPoint y: 330, endPoint x: 963, endPoint y: 298, distance: 31.9
drag, startPoint x: 148, startPoint y: 237, endPoint x: 1049, endPoint y: 253, distance: 901.7
click at [1049, 253] on div "Your Support Agent Your Customer Web iOS Android Next Steps We’d be happy to gi…" at bounding box center [637, 332] width 888 height 915
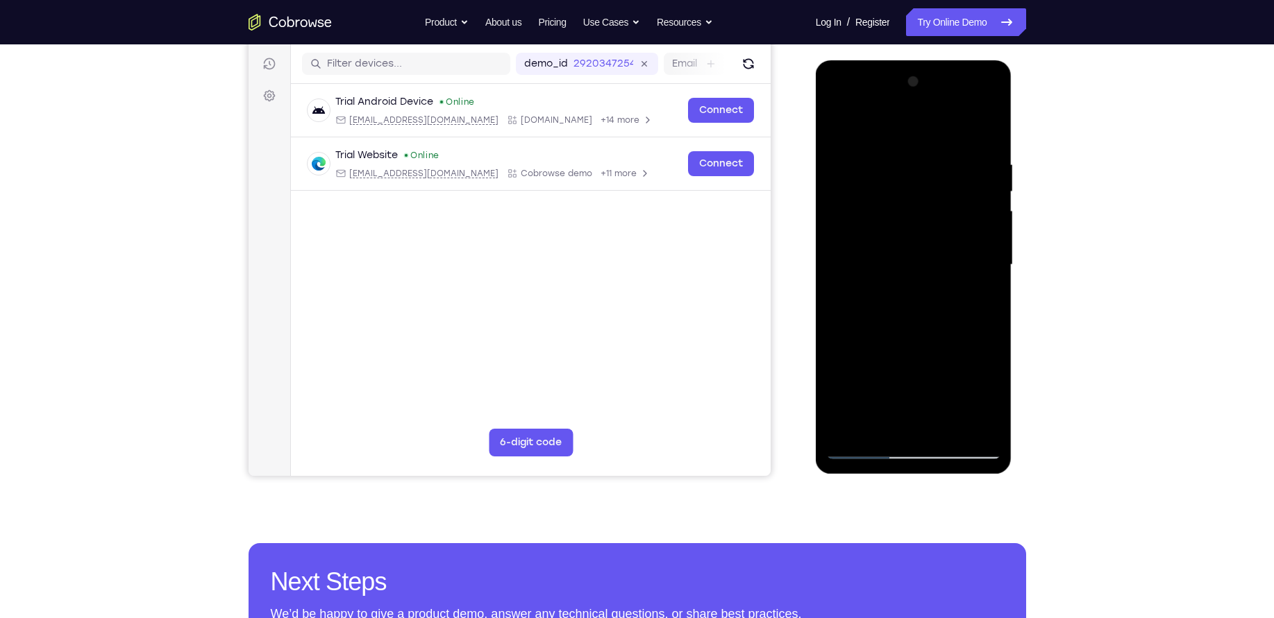
drag, startPoint x: 922, startPoint y: 269, endPoint x: 916, endPoint y: 377, distance: 107.8
click at [916, 377] on div at bounding box center [913, 265] width 175 height 389
drag, startPoint x: 916, startPoint y: 377, endPoint x: 910, endPoint y: 249, distance: 127.8
drag, startPoint x: 94, startPoint y: 189, endPoint x: 1110, endPoint y: 250, distance: 1017.2
click at [1110, 250] on div "Your Support Agent Your Customer Web iOS Android Next Steps We’d be happy to gi…" at bounding box center [637, 332] width 1274 height 915
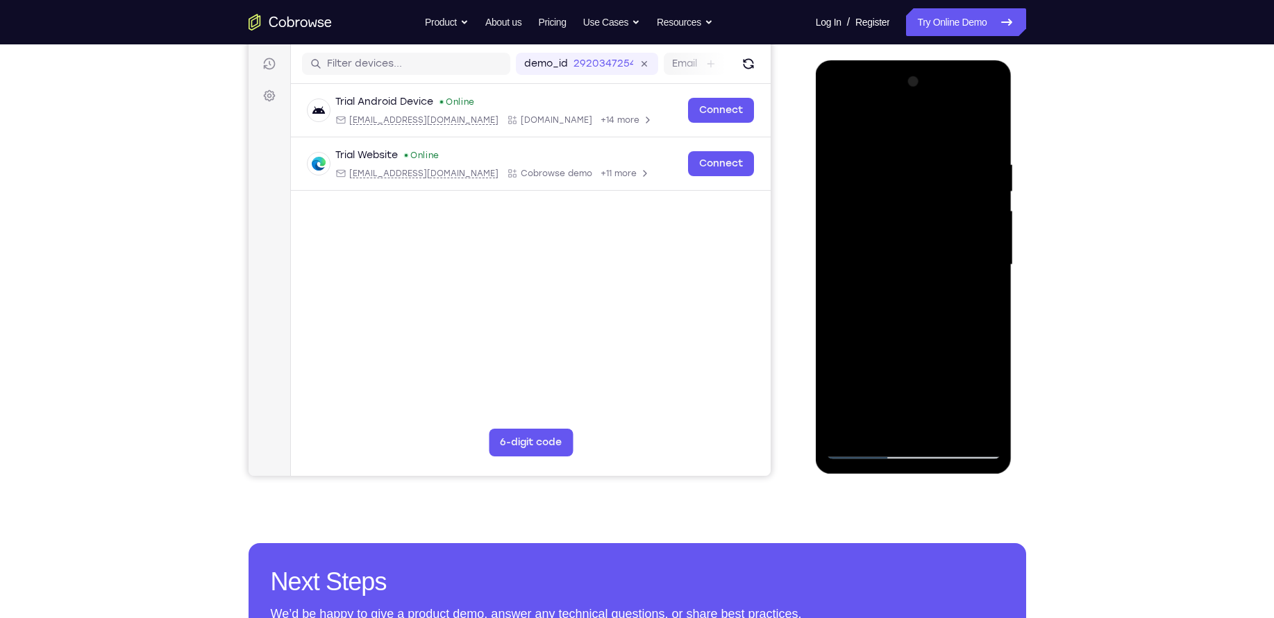
drag, startPoint x: 945, startPoint y: 346, endPoint x: 934, endPoint y: 234, distance: 112.9
click at [934, 234] on div at bounding box center [913, 265] width 175 height 389
drag, startPoint x: 908, startPoint y: 341, endPoint x: 908, endPoint y: 247, distance: 93.7
click at [908, 247] on div at bounding box center [913, 265] width 175 height 389
drag, startPoint x: 915, startPoint y: 346, endPoint x: 914, endPoint y: 243, distance: 102.7
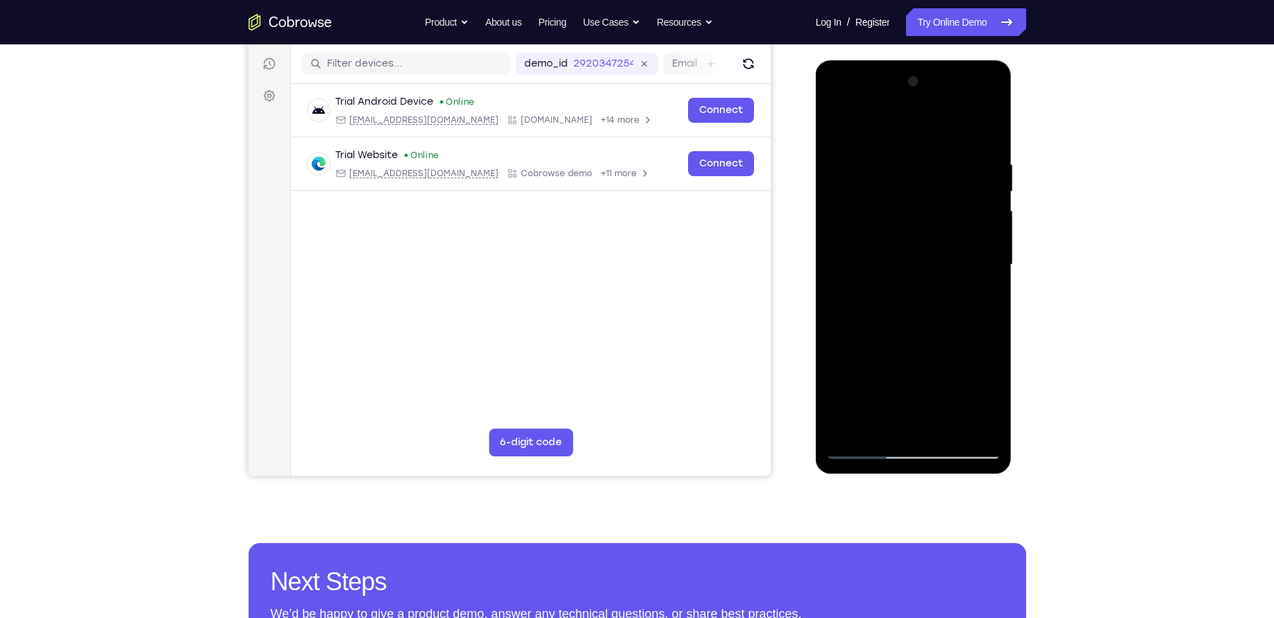
click at [914, 243] on div at bounding box center [913, 265] width 175 height 389
drag, startPoint x: 904, startPoint y: 341, endPoint x: 907, endPoint y: 203, distance: 138.2
click at [907, 203] on div at bounding box center [913, 265] width 175 height 389
drag, startPoint x: 890, startPoint y: 326, endPoint x: 898, endPoint y: 226, distance: 100.9
click at [898, 226] on div at bounding box center [913, 265] width 175 height 389
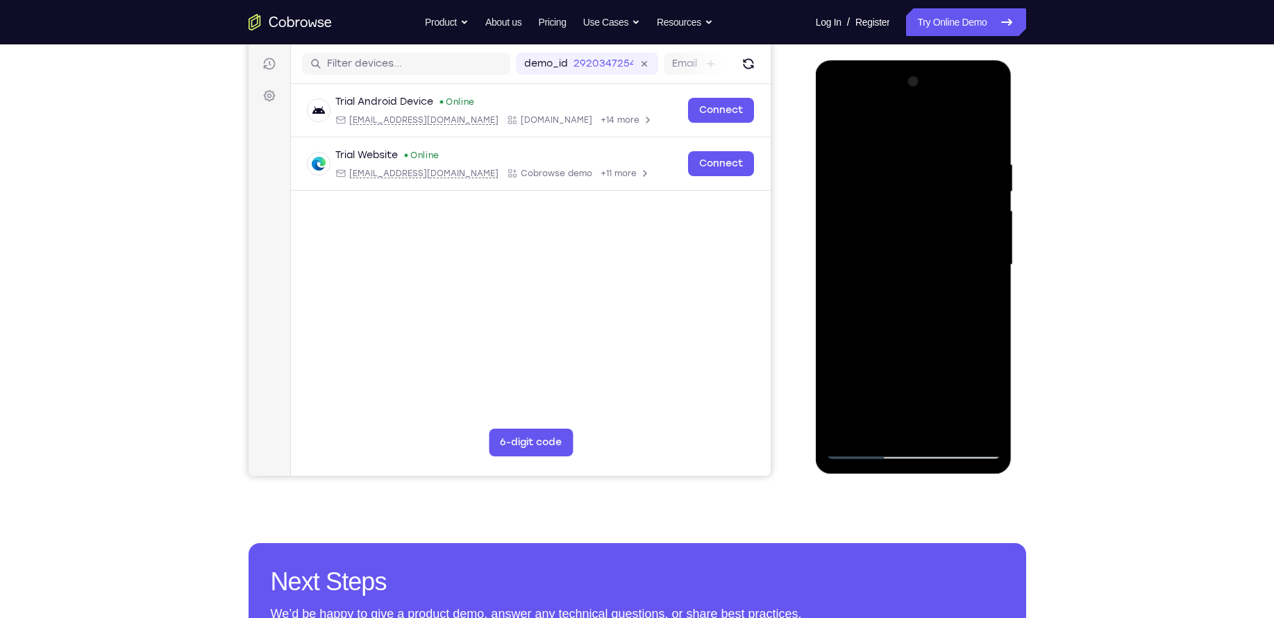
drag, startPoint x: 899, startPoint y: 380, endPoint x: 897, endPoint y: 267, distance: 112.4
click at [897, 267] on div at bounding box center [913, 265] width 175 height 389
drag, startPoint x: 903, startPoint y: 357, endPoint x: 908, endPoint y: 234, distance: 122.9
click at [908, 234] on div at bounding box center [913, 265] width 175 height 389
drag
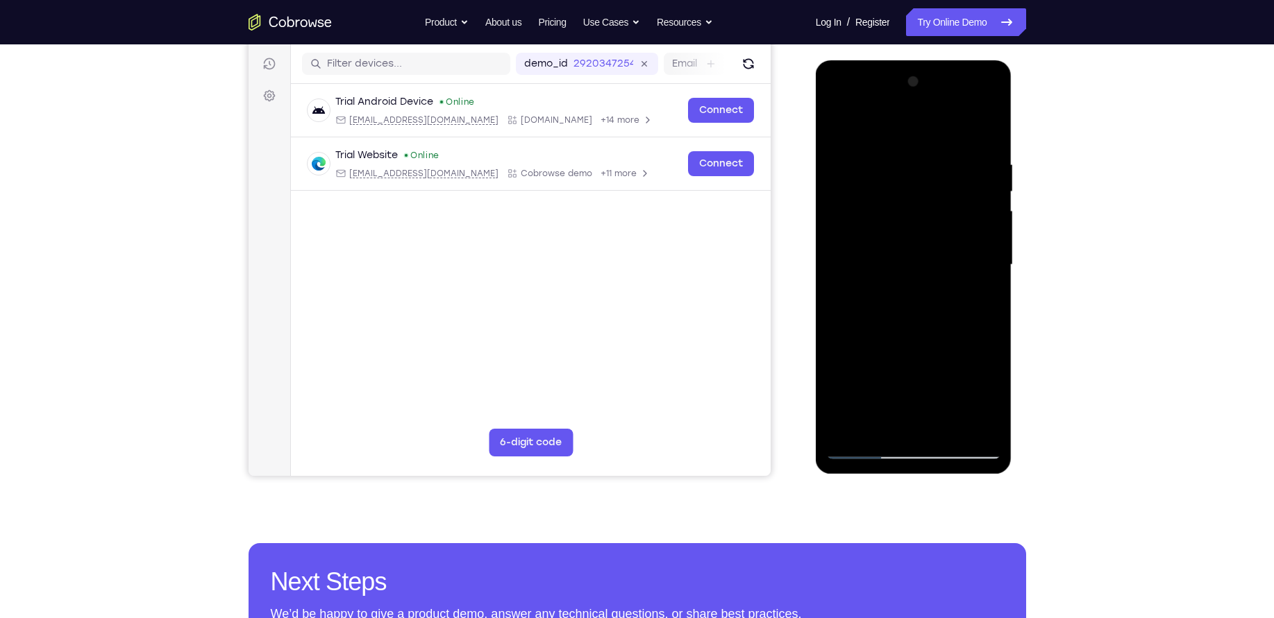
click at [913, 293] on div at bounding box center [913, 265] width 175 height 389
click at [872, 407] on div at bounding box center [913, 265] width 175 height 389
drag, startPoint x: 877, startPoint y: 423, endPoint x: 865, endPoint y: 426, distance: 12.3
click at [865, 426] on div at bounding box center [913, 265] width 175 height 389
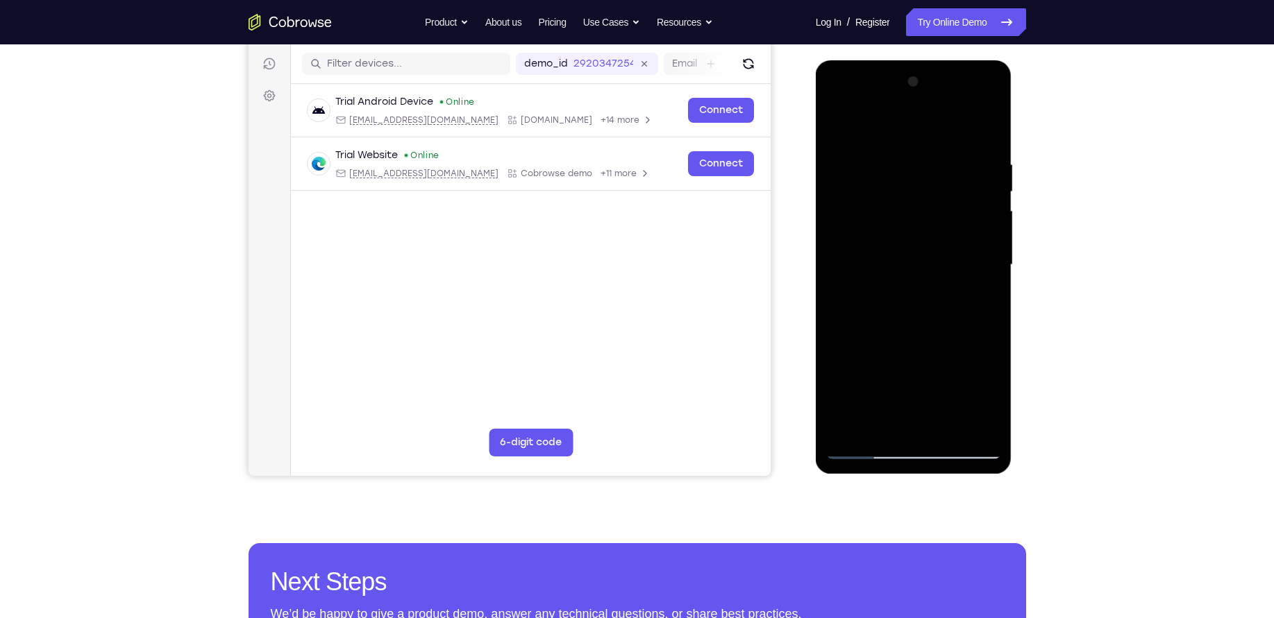
click at [840, 128] on div at bounding box center [913, 265] width 175 height 389
click at [886, 421] on div at bounding box center [913, 265] width 175 height 389
click at [838, 200] on div at bounding box center [913, 265] width 175 height 389
click at [836, 121] on div at bounding box center [913, 265] width 175 height 389
click at [836, 125] on div at bounding box center [913, 265] width 175 height 389
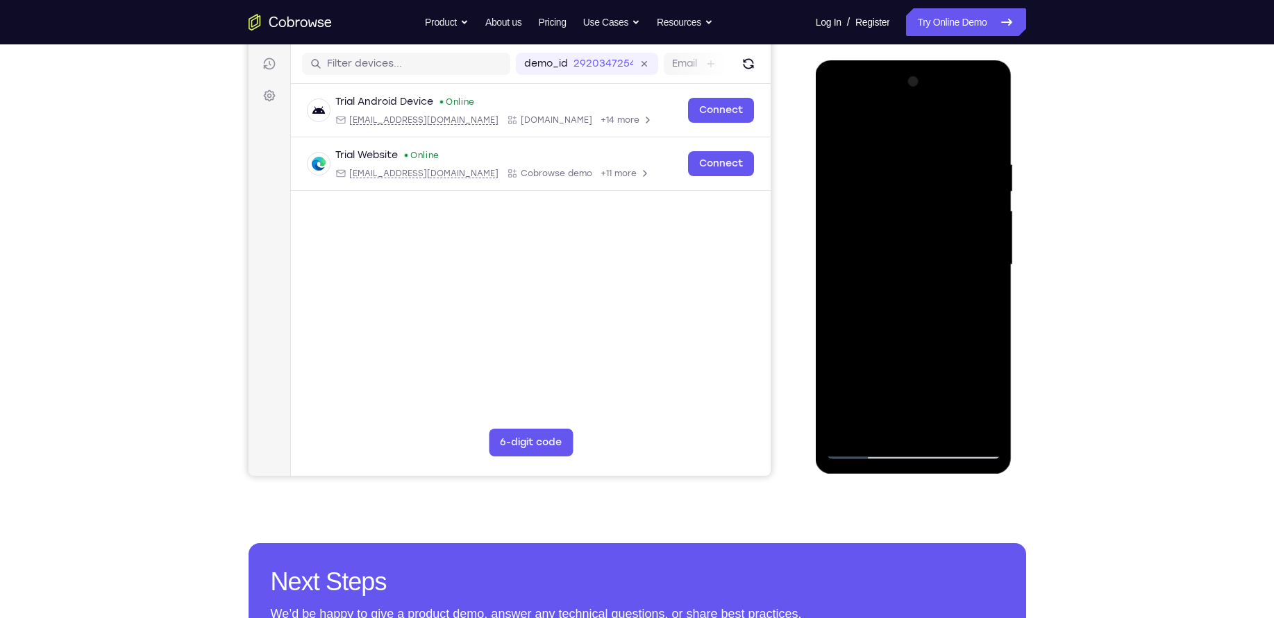
click at [846, 420] on div at bounding box center [913, 265] width 175 height 389
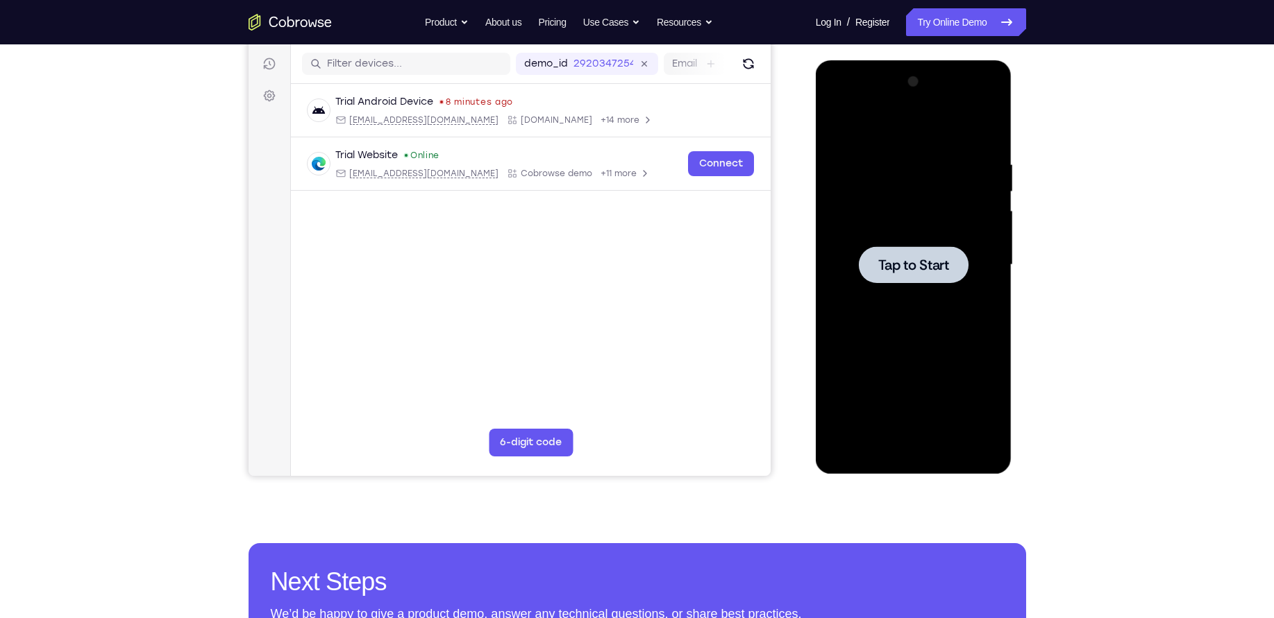
click at [890, 309] on div at bounding box center [913, 265] width 175 height 389
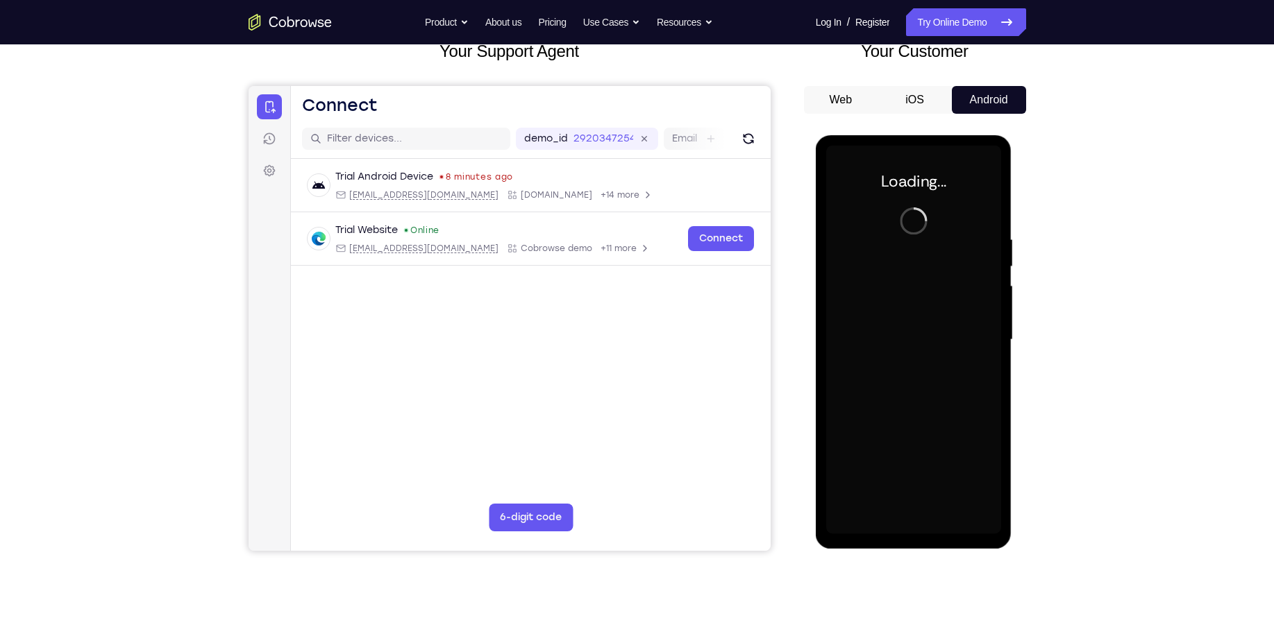
scroll to position [84, 0]
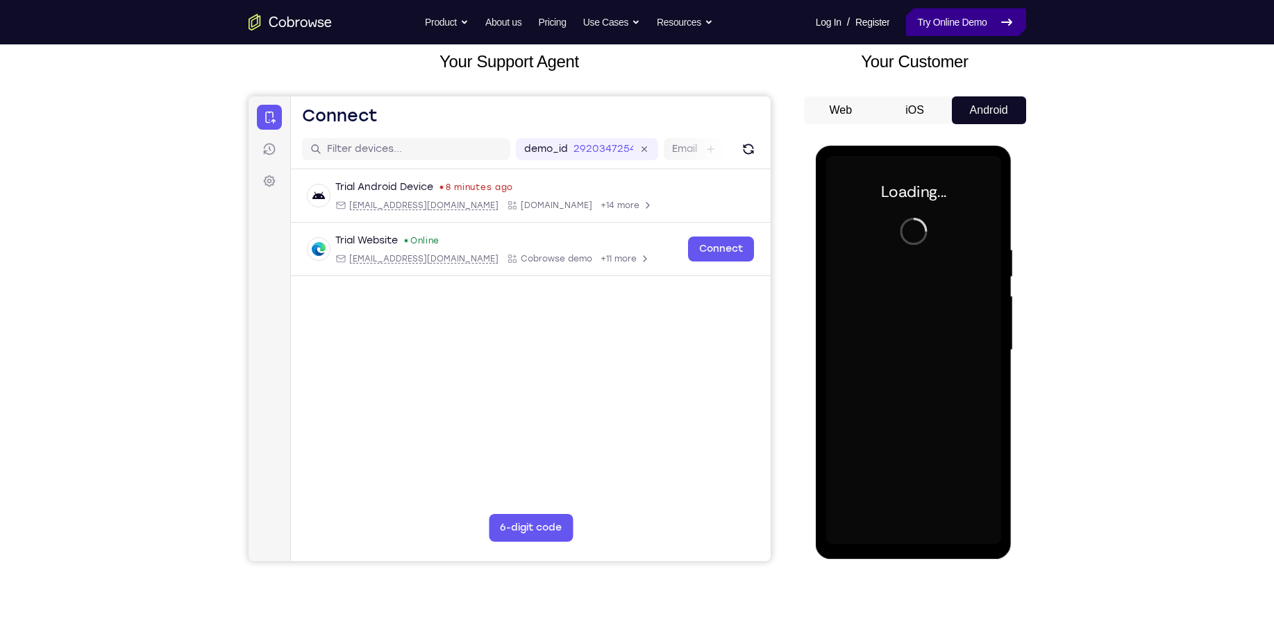
click at [961, 11] on link "Try Online Demo" at bounding box center [965, 22] width 119 height 28
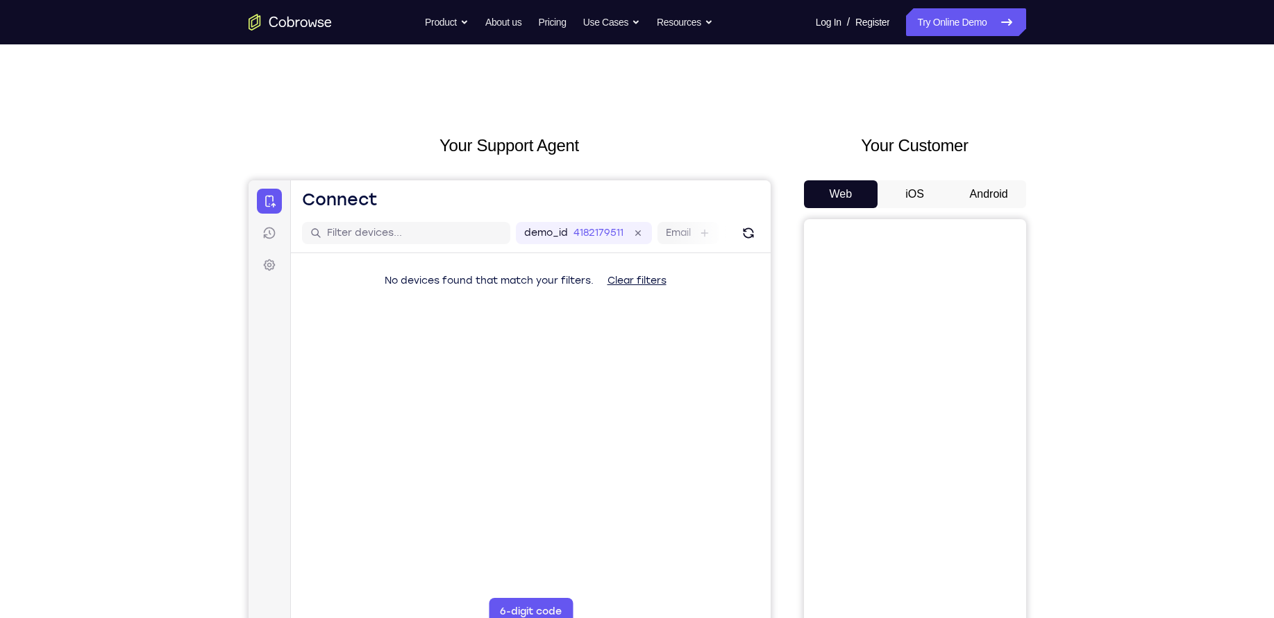
click at [983, 196] on button "Android" at bounding box center [988, 194] width 74 height 28
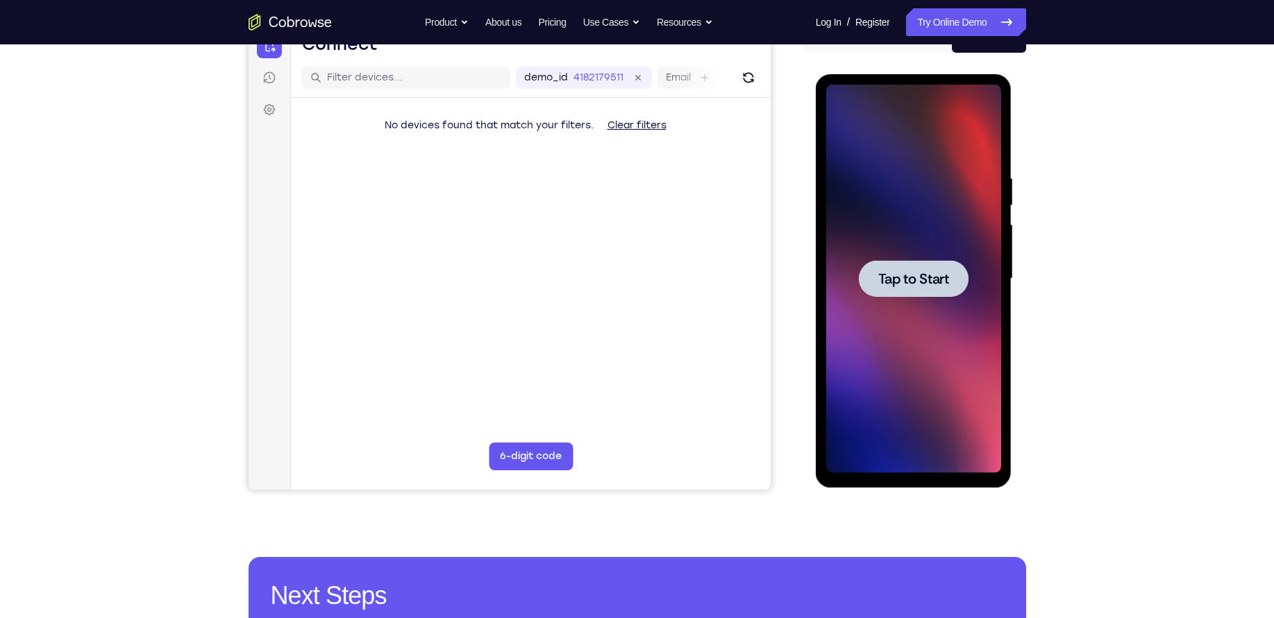
click at [930, 276] on span "Tap to Start" at bounding box center [913, 279] width 71 height 14
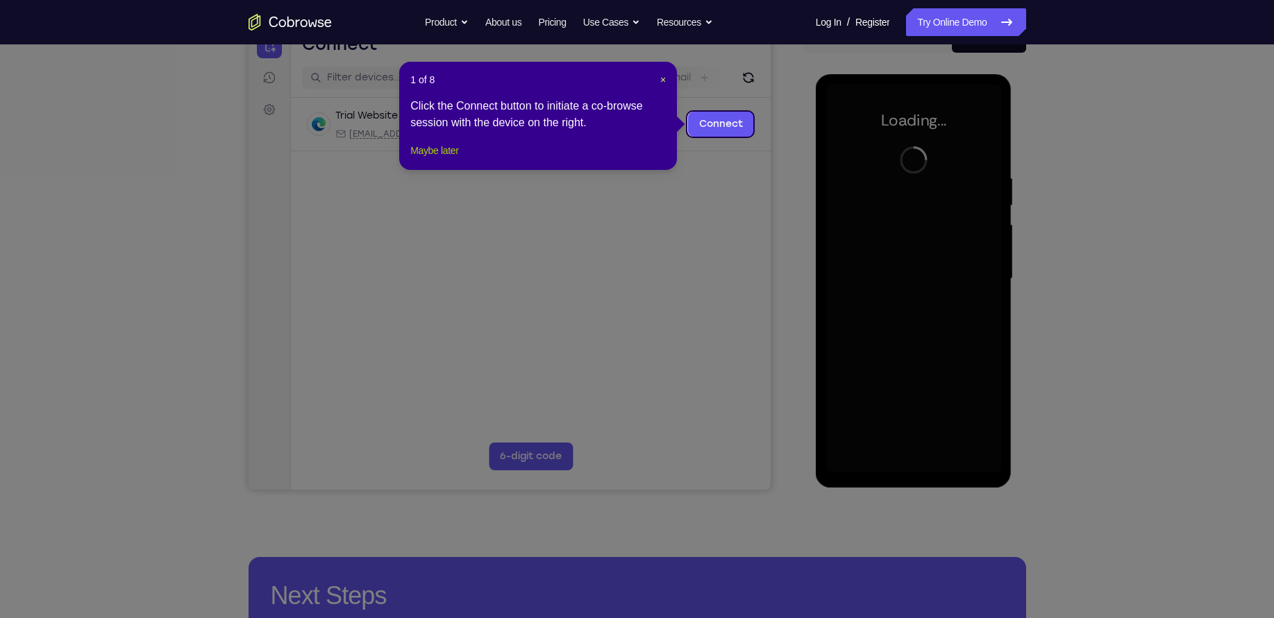
click at [429, 159] on button "Maybe later" at bounding box center [434, 150] width 48 height 17
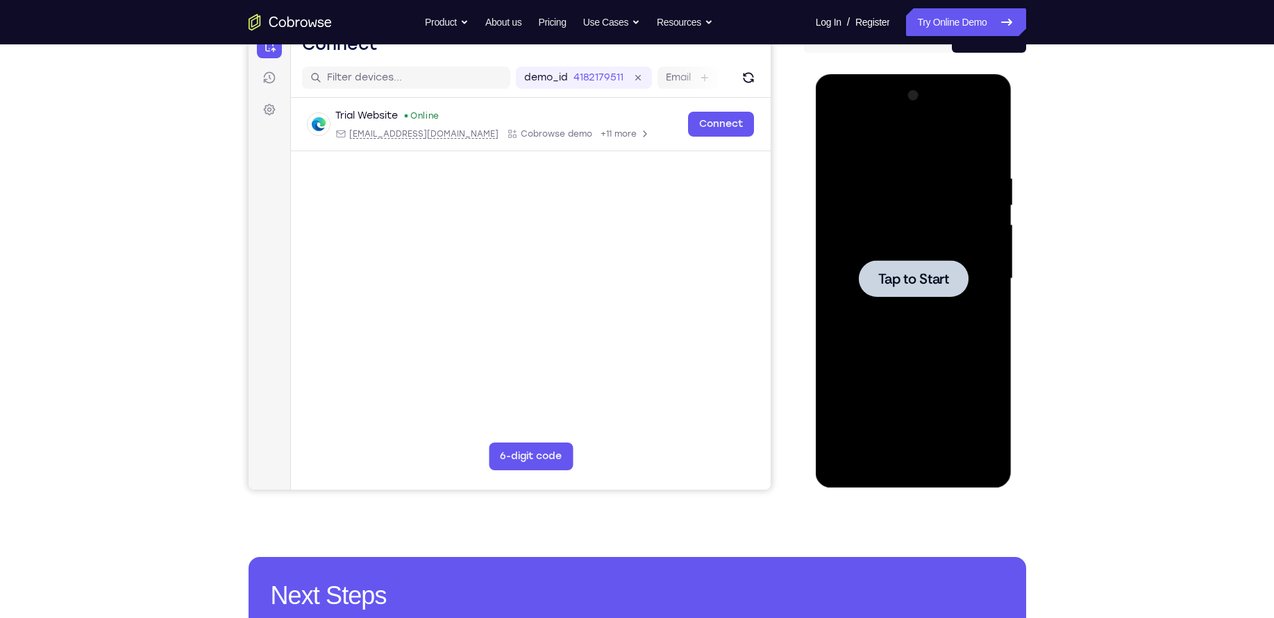
click at [963, 281] on div at bounding box center [913, 278] width 110 height 37
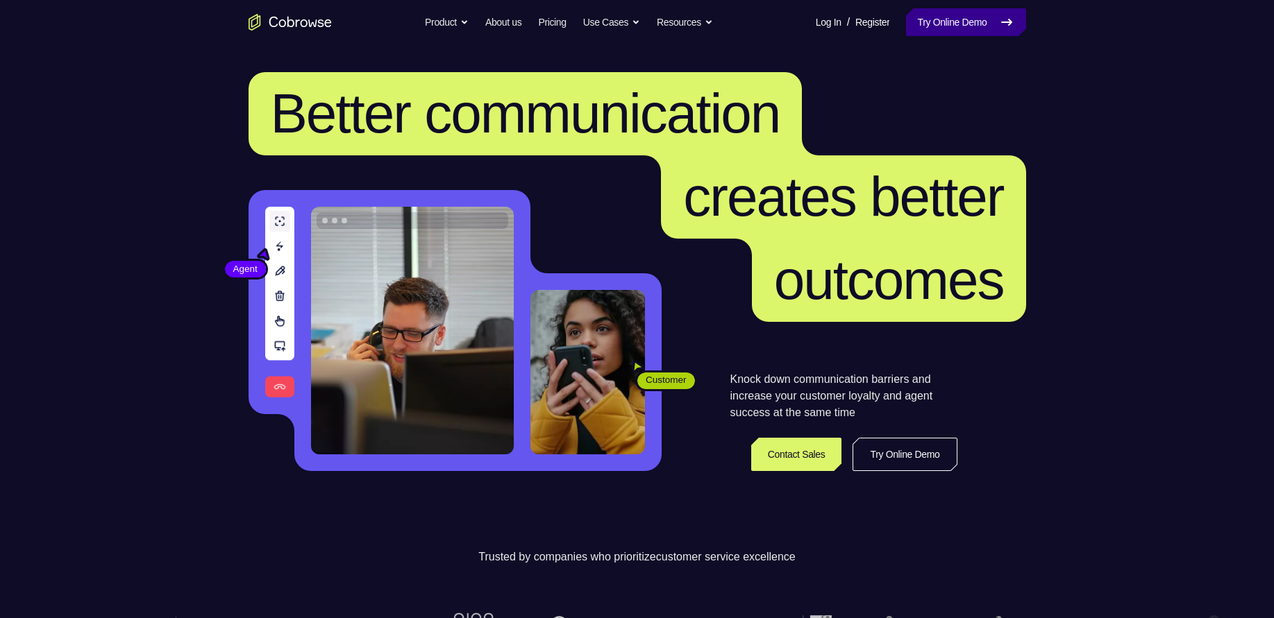
click at [953, 26] on link "Try Online Demo" at bounding box center [965, 22] width 119 height 28
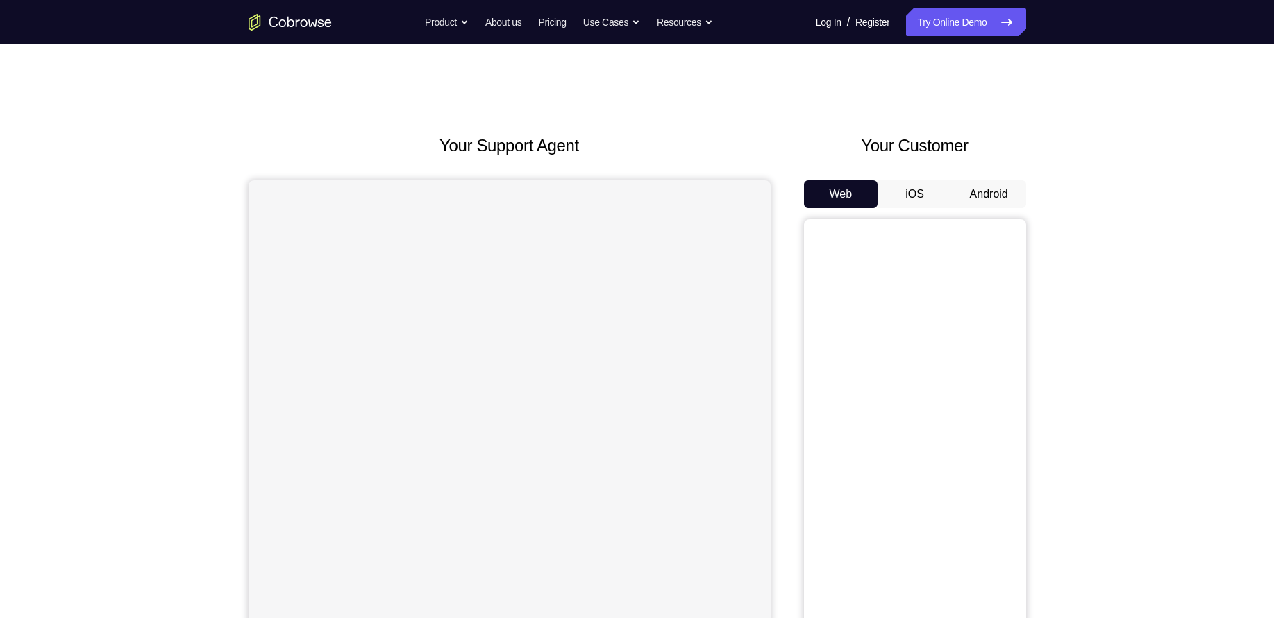
click at [994, 196] on button "Android" at bounding box center [988, 194] width 74 height 28
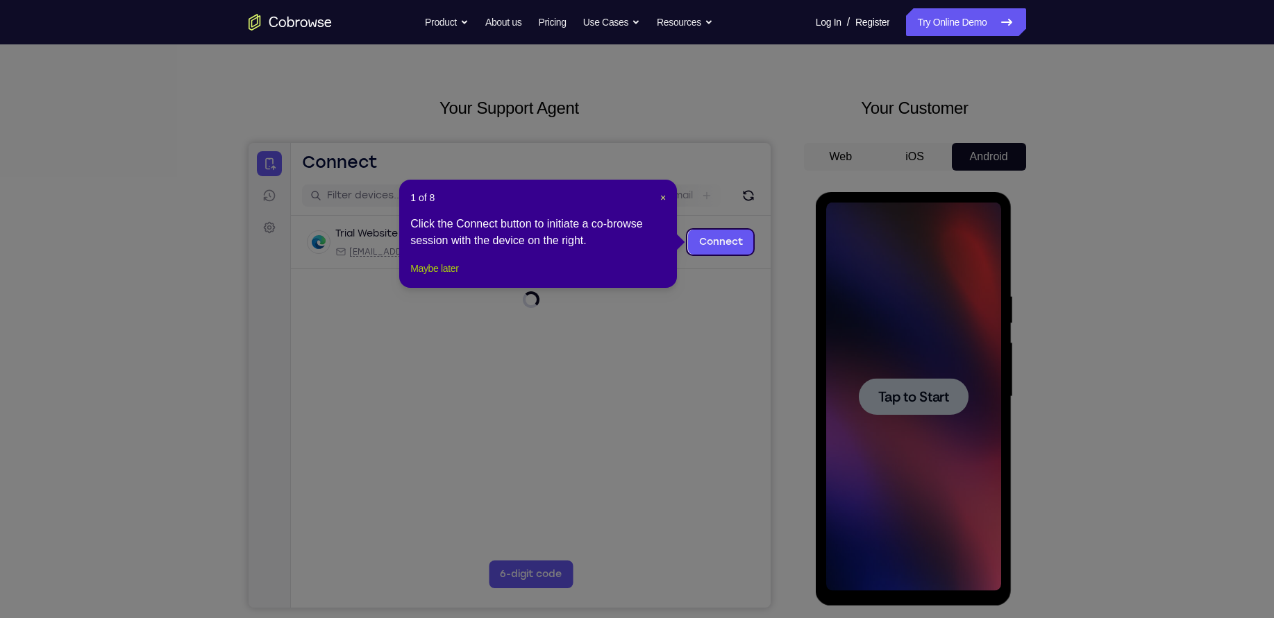
click at [410, 277] on button "Maybe later" at bounding box center [434, 268] width 48 height 17
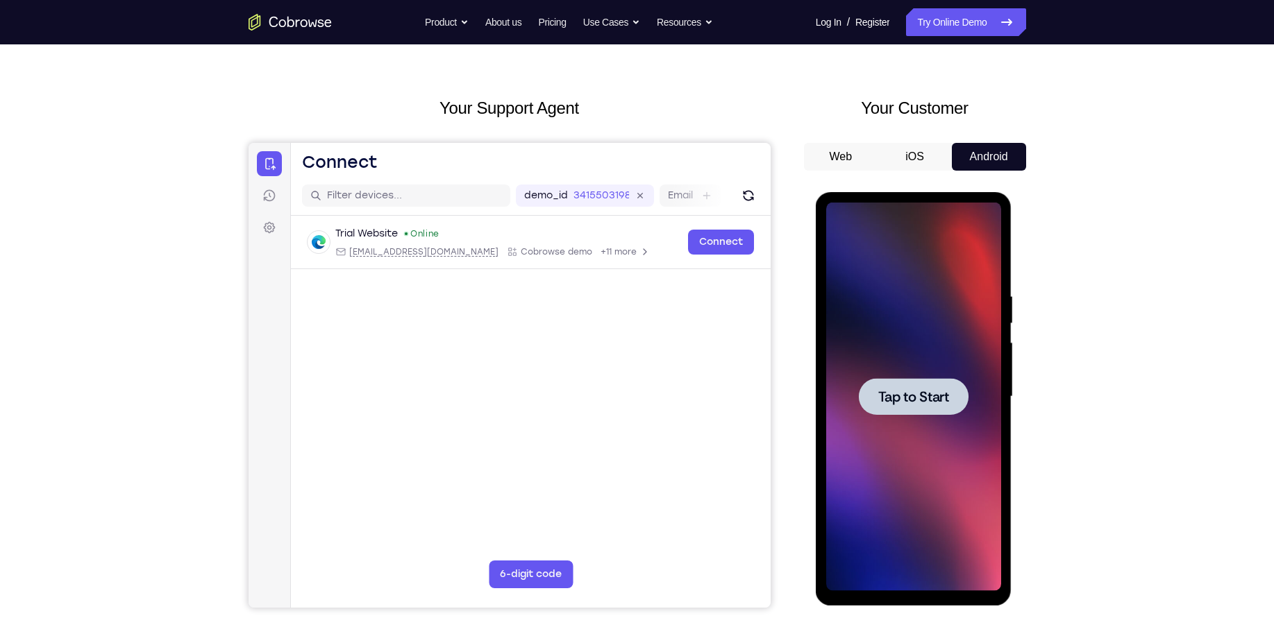
click at [890, 364] on div at bounding box center [913, 397] width 175 height 389
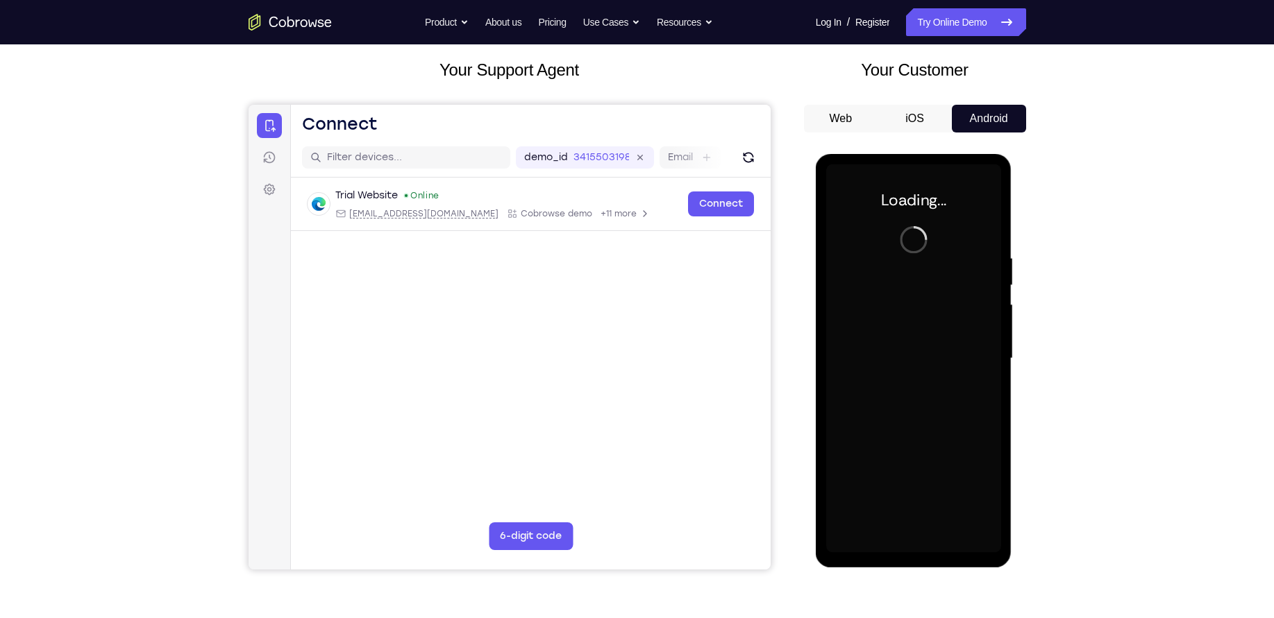
scroll to position [74, 0]
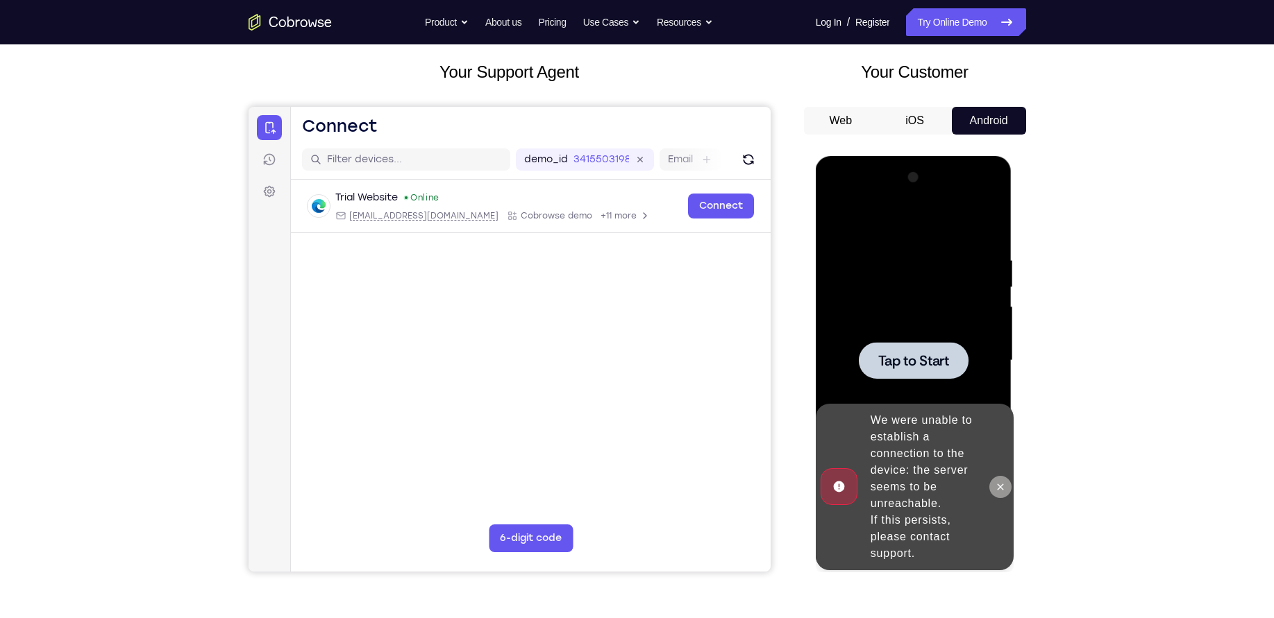
click at [1006, 493] on button at bounding box center [1000, 487] width 22 height 22
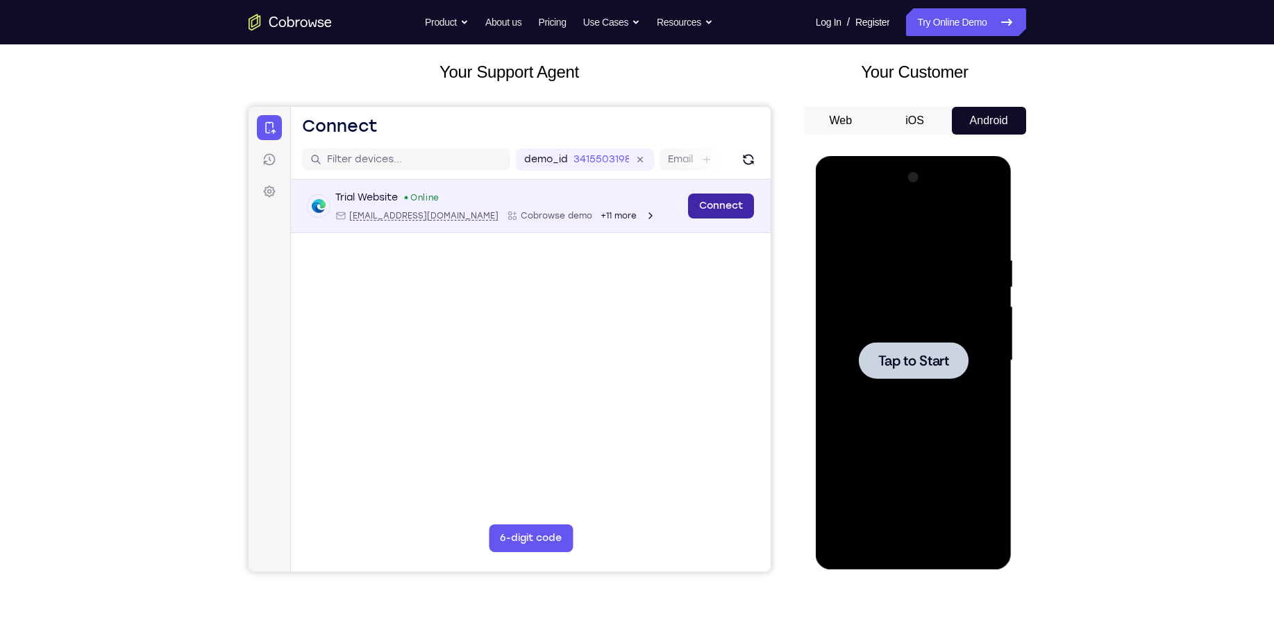
click at [723, 201] on link "Connect" at bounding box center [720, 206] width 66 height 25
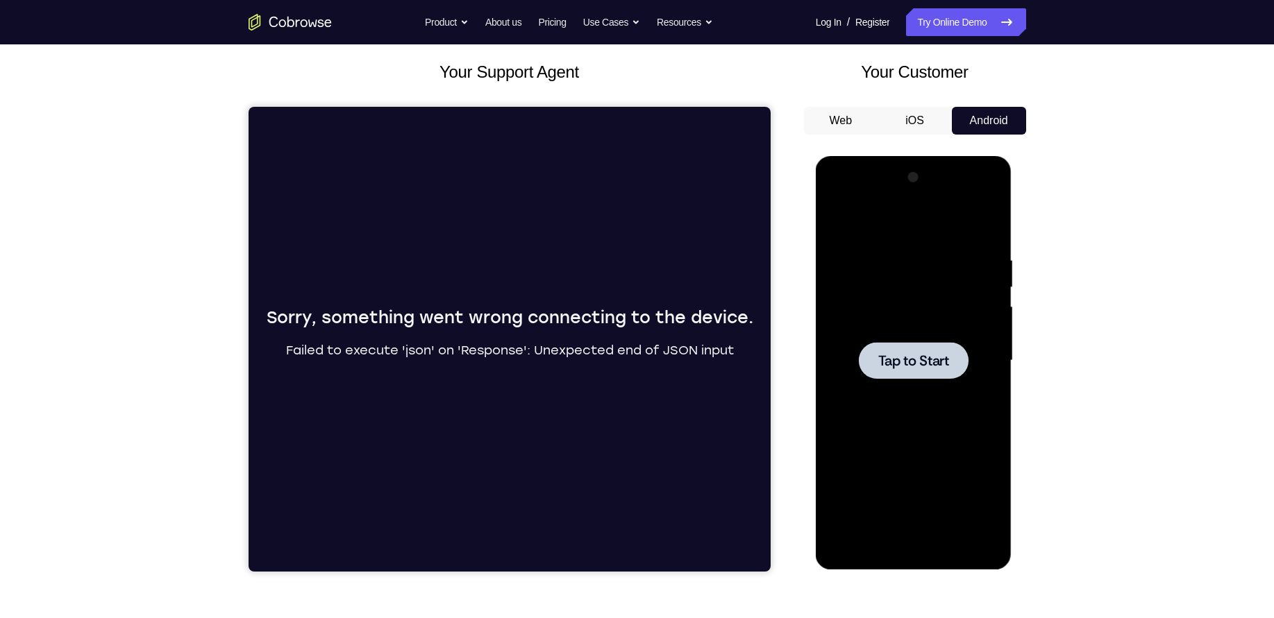
click at [923, 373] on div at bounding box center [913, 360] width 110 height 37
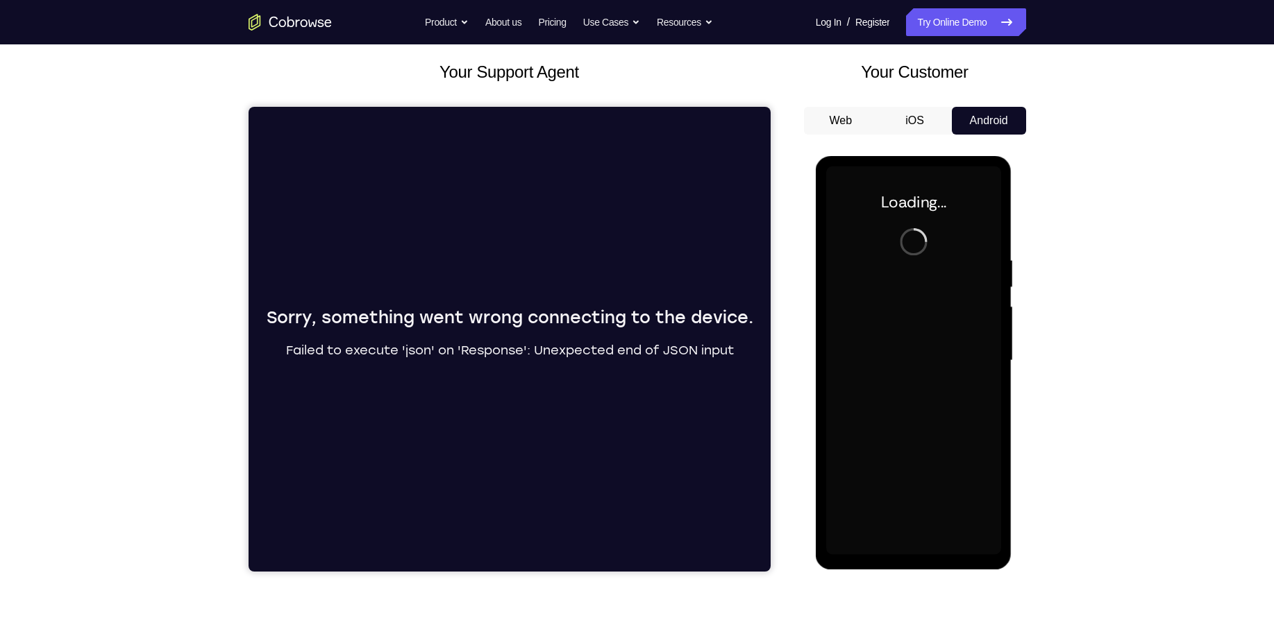
click at [917, 122] on button "iOS" at bounding box center [914, 121] width 74 height 28
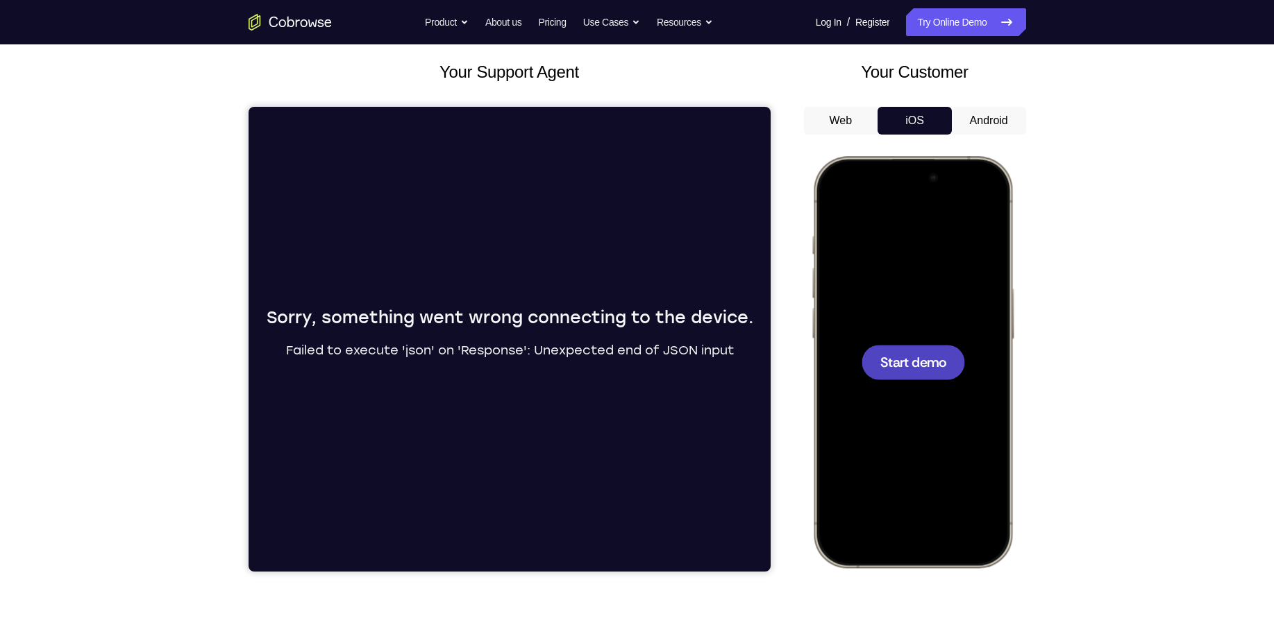
scroll to position [0, 0]
click at [906, 332] on div at bounding box center [911, 362] width 183 height 396
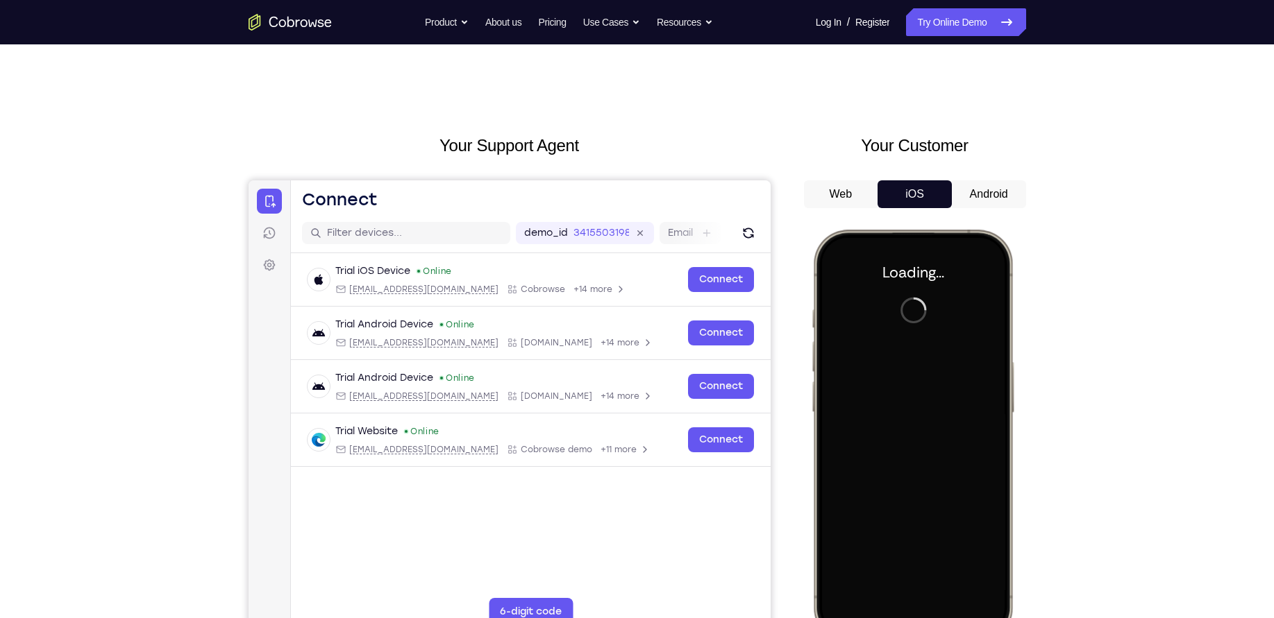
click at [972, 201] on button "Android" at bounding box center [988, 194] width 74 height 28
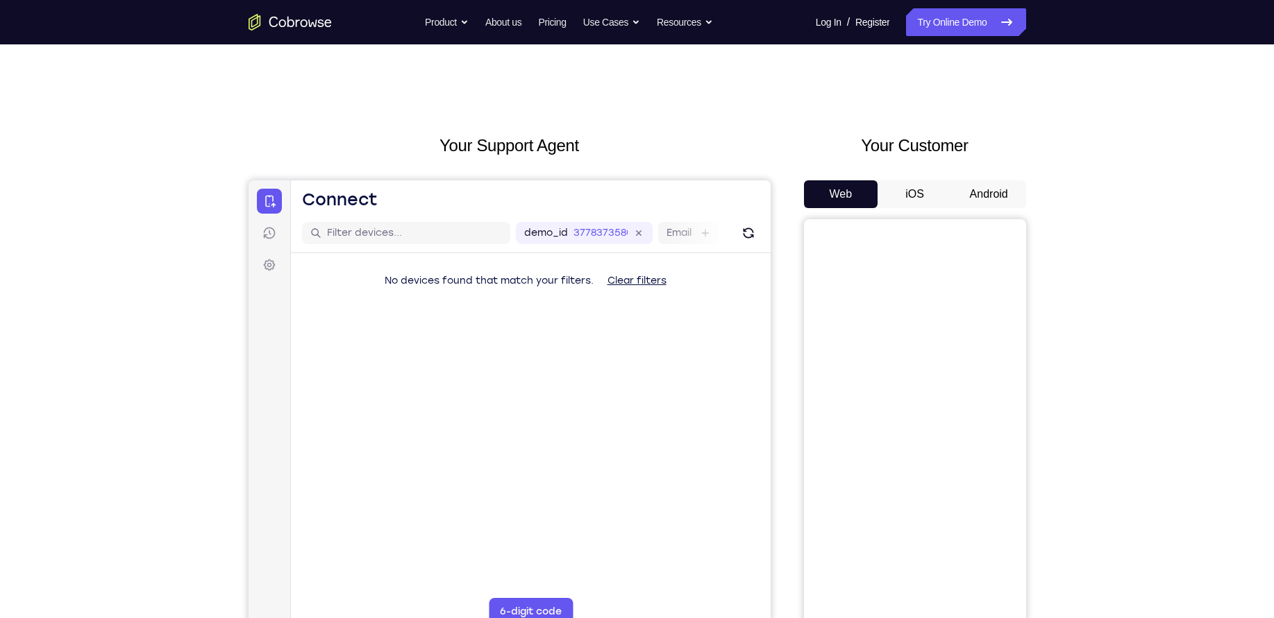
click at [994, 189] on button "Android" at bounding box center [988, 194] width 74 height 28
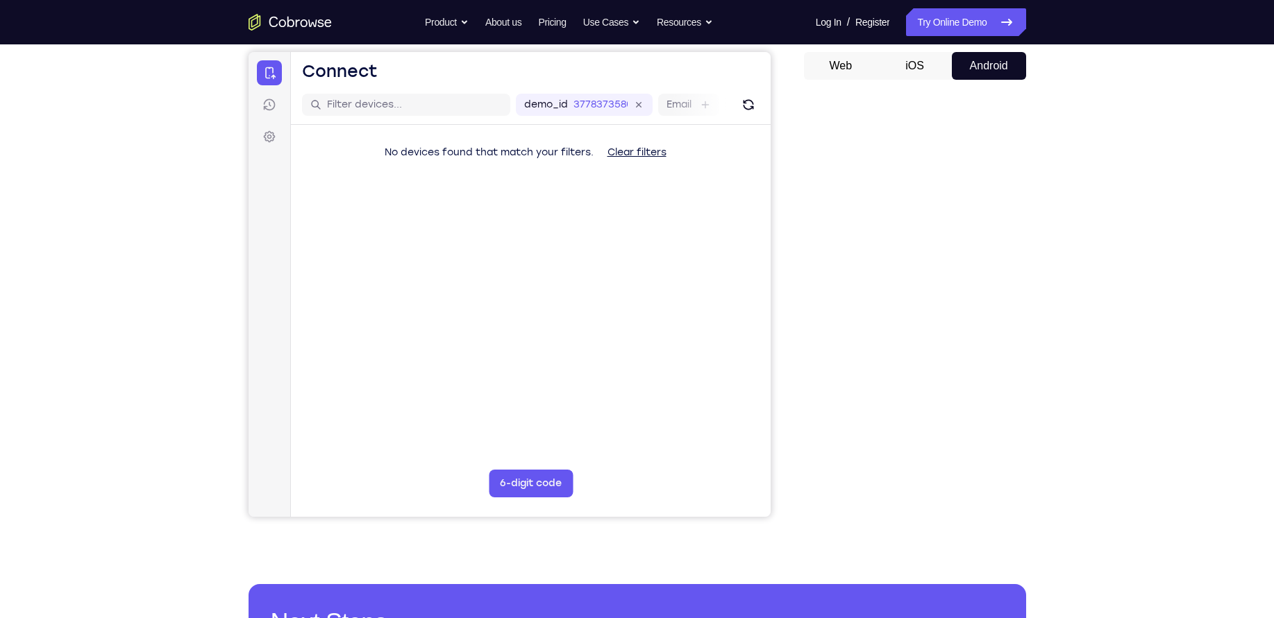
scroll to position [146, 0]
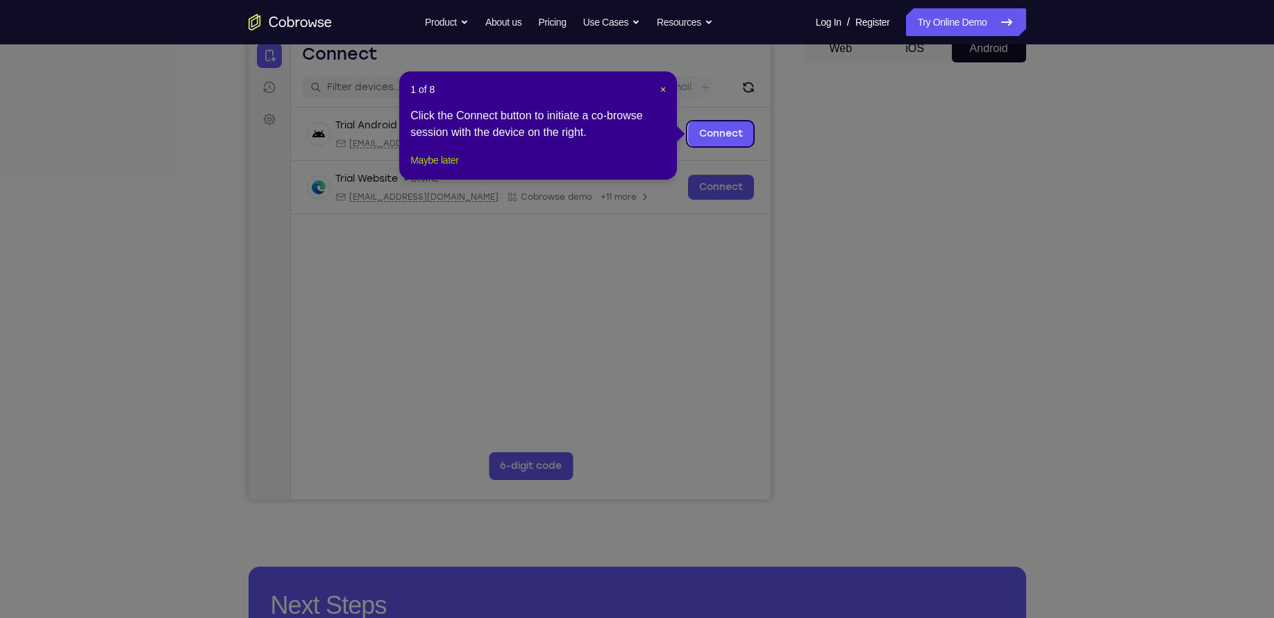
click at [448, 169] on button "Maybe later" at bounding box center [434, 160] width 48 height 17
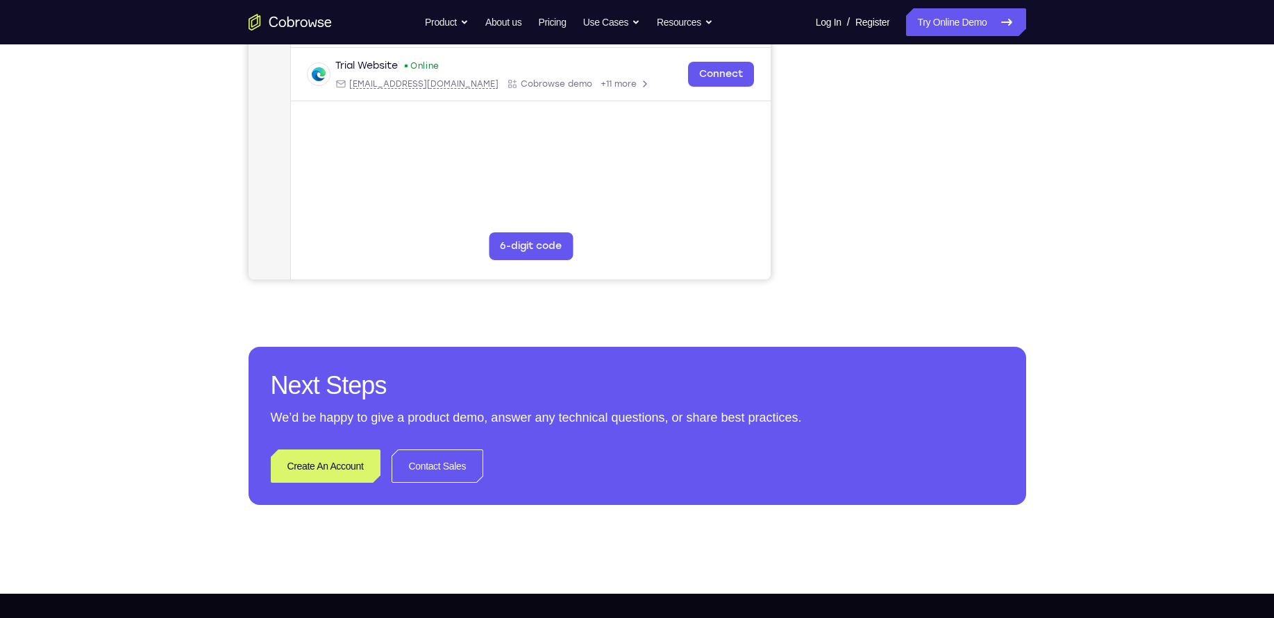
scroll to position [371, 0]
